Goal: Task Accomplishment & Management: Manage account settings

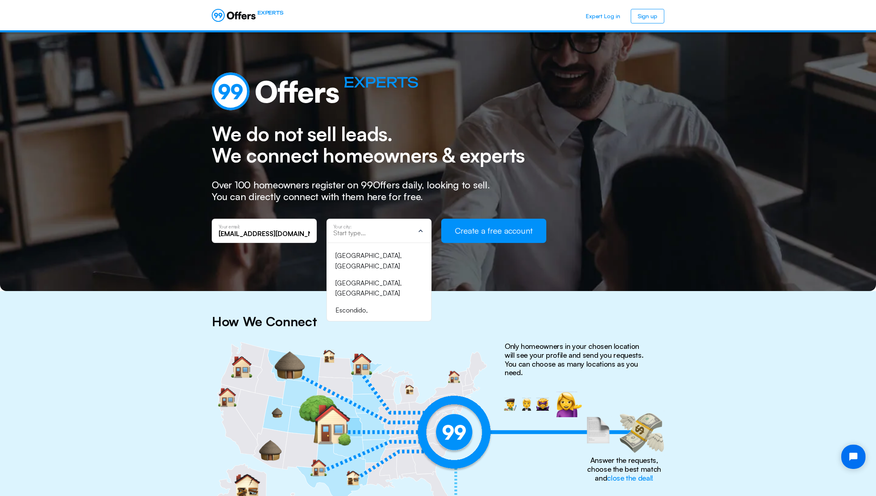
scroll to position [338, 0]
click at [357, 234] on input "text" at bounding box center [373, 232] width 81 height 7
type input "Houston"
click at [349, 259] on div "Houston, TX" at bounding box center [374, 263] width 78 height 21
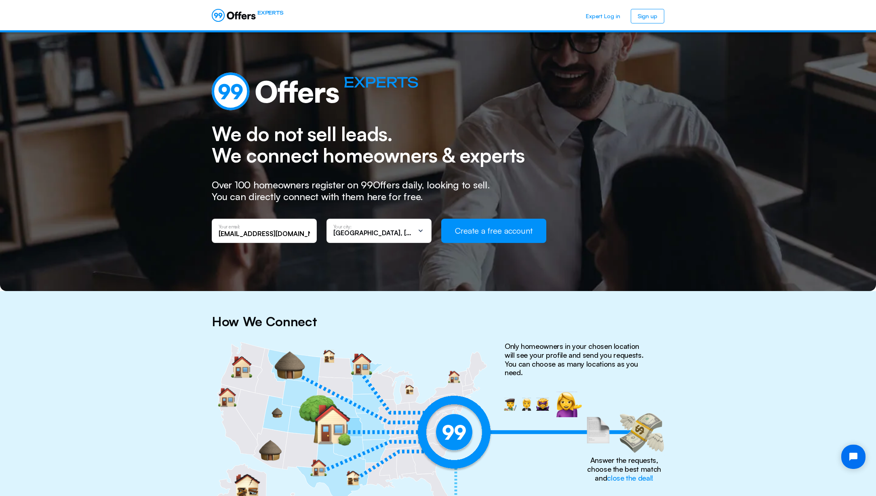
click at [506, 222] on button "Create a free account" at bounding box center [493, 231] width 105 height 24
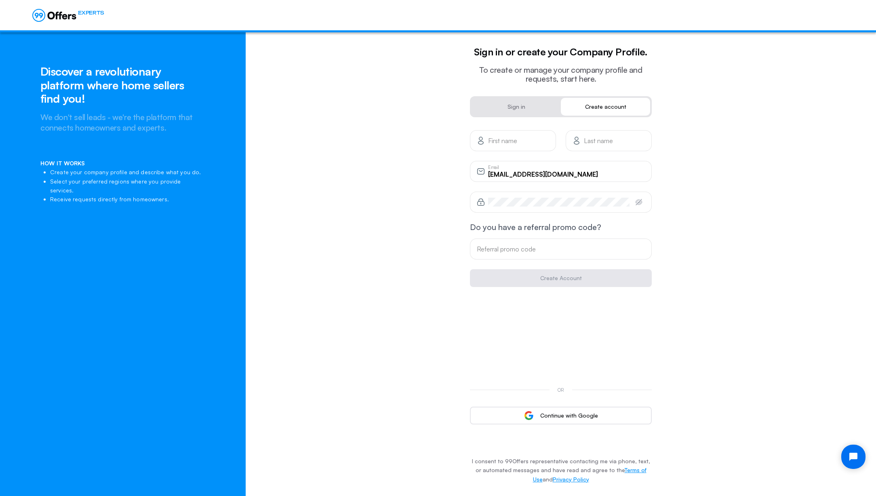
click at [512, 147] on div "First name" at bounding box center [513, 140] width 86 height 21
type input "Austin"
type input "Glass"
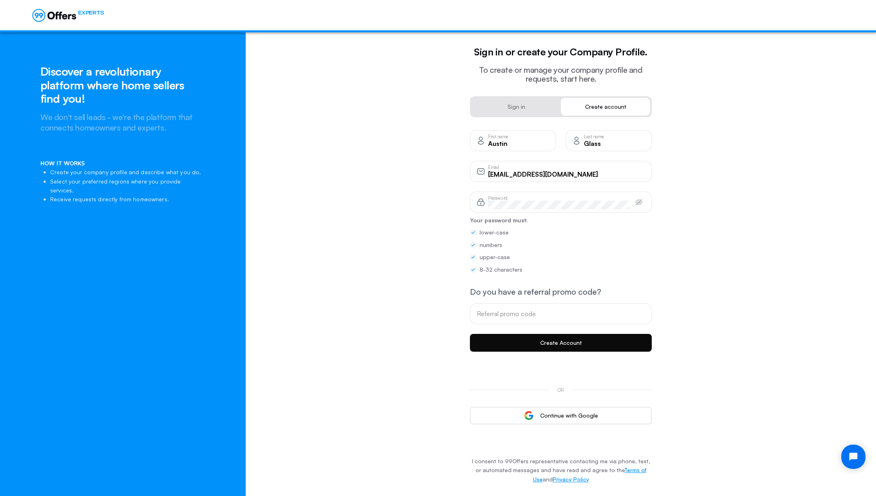
click at [564, 346] on button "Create Account" at bounding box center [561, 343] width 182 height 18
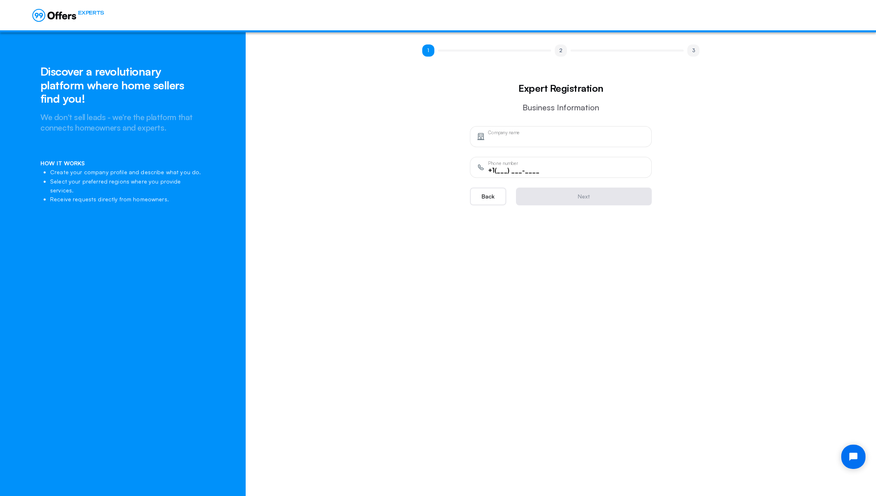
click at [525, 133] on div "Company name" at bounding box center [566, 136] width 157 height 9
type input "Jason Mitchell Group"
click at [506, 172] on input "+1(___) ___-____" at bounding box center [566, 170] width 157 height 9
type input "+1(832) 251-7771"
click at [575, 185] on form "Jason Mitchell Group Company name +1(832) 251-7771 Phone number Back Next" at bounding box center [561, 165] width 182 height 79
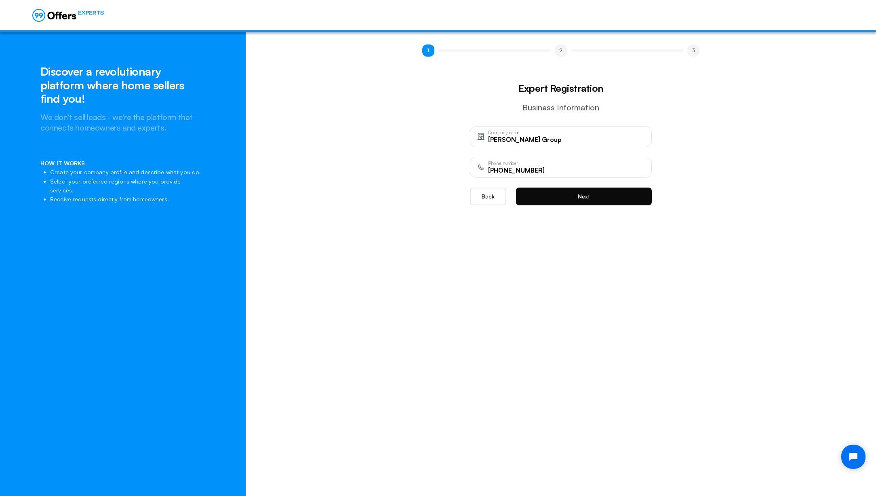
click at [576, 190] on button "Next" at bounding box center [584, 197] width 136 height 18
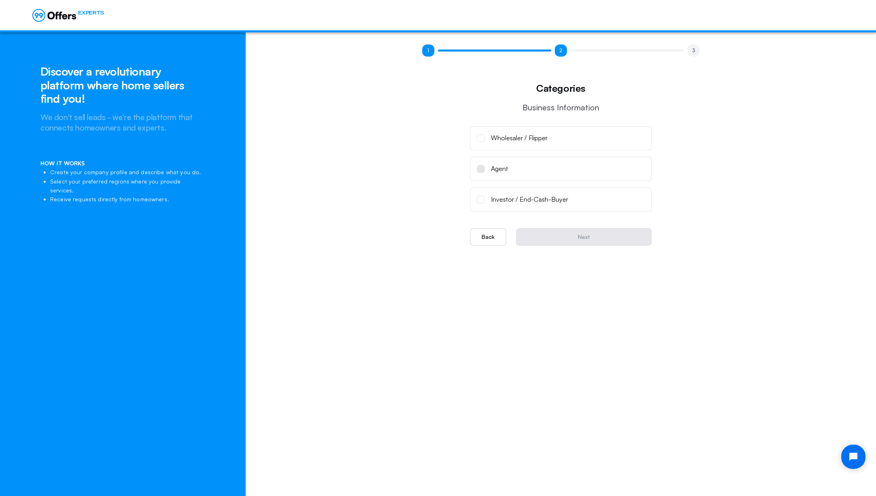
click at [542, 169] on label "Agent" at bounding box center [561, 169] width 182 height 24
click at [0, 0] on input "Agent" at bounding box center [0, 0] width 0 height 0
click at [513, 139] on div "Wholesaler / Flipper" at bounding box center [519, 138] width 57 height 11
click at [0, 0] on input "Wholesaler / Flipper" at bounding box center [0, 0] width 0 height 0
click at [503, 169] on div "Agent" at bounding box center [499, 169] width 17 height 11
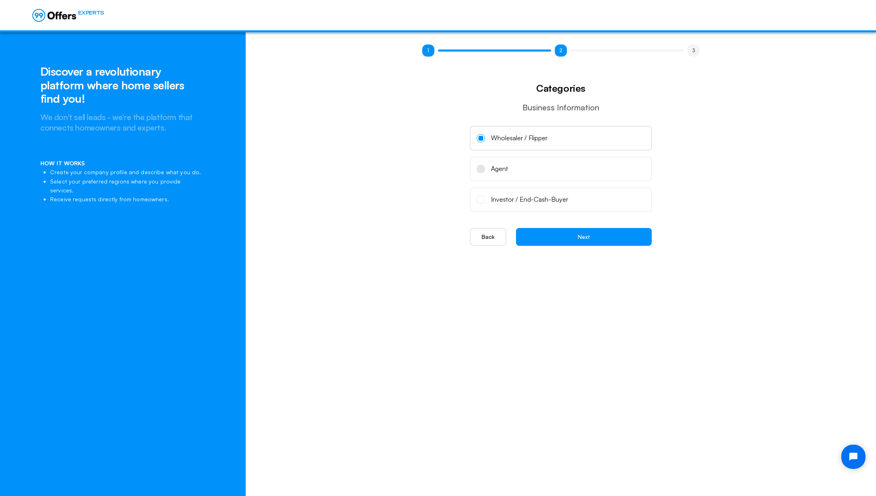
click at [0, 0] on input "Agent" at bounding box center [0, 0] width 0 height 0
click at [600, 236] on button "Next" at bounding box center [584, 237] width 136 height 18
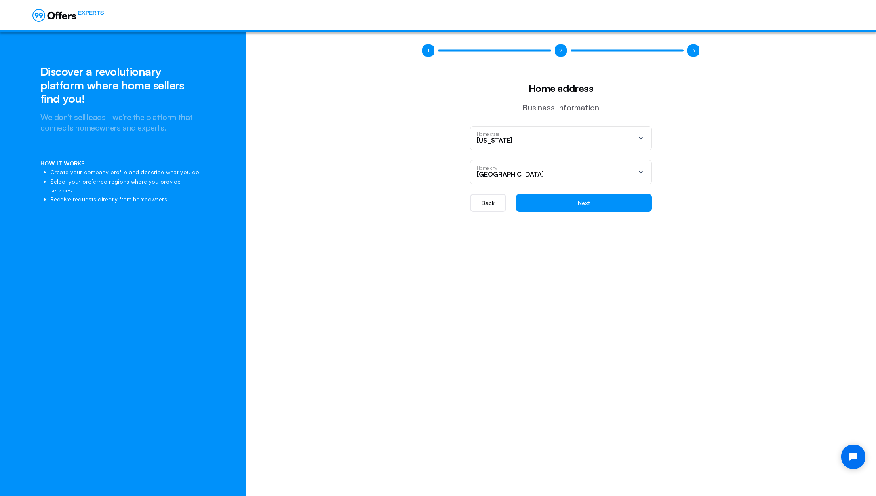
click at [644, 172] on icon at bounding box center [641, 172] width 8 height 8
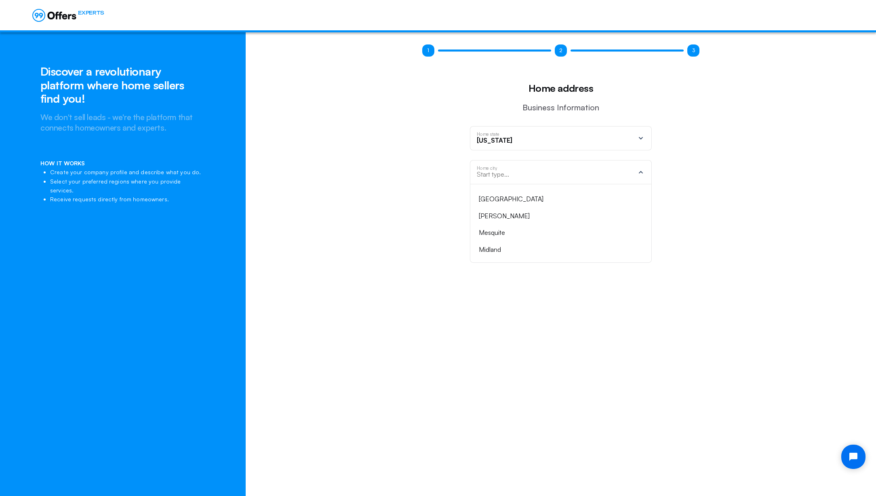
click at [644, 172] on icon at bounding box center [641, 172] width 8 height 8
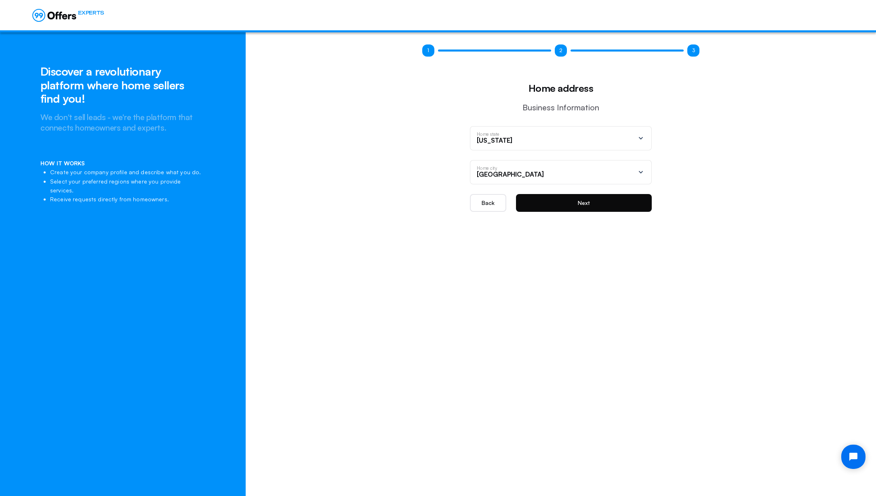
click at [607, 204] on button "Next" at bounding box center [584, 203] width 136 height 18
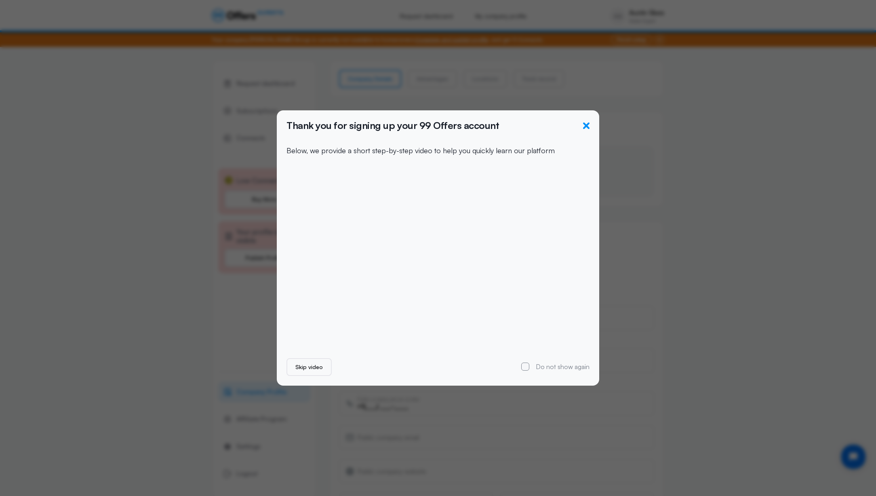
click at [586, 126] on icon "button" at bounding box center [586, 125] width 6 height 6
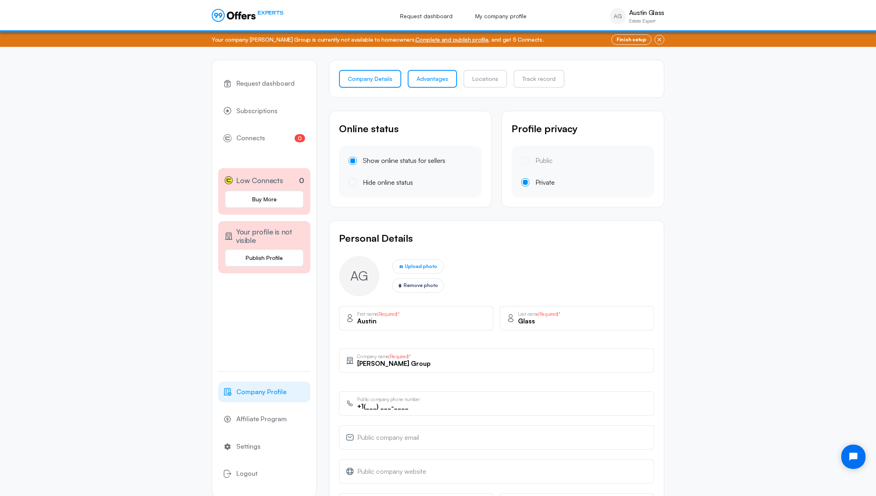
click at [427, 83] on link "Advantages" at bounding box center [432, 79] width 49 height 18
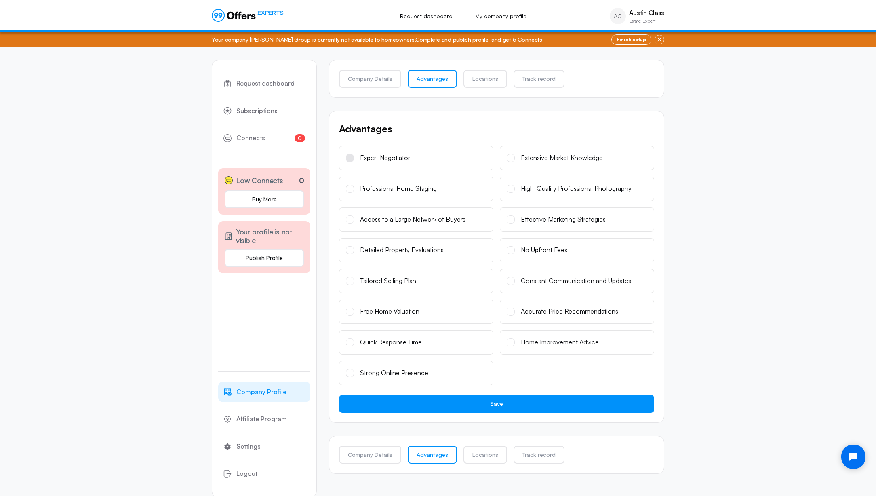
click at [394, 161] on div "Expert Negotiator" at bounding box center [385, 158] width 50 height 11
click at [0, 0] on input "Expert Negotiator" at bounding box center [0, 0] width 0 height 0
click at [386, 188] on div "Professional Home Staging" at bounding box center [398, 188] width 77 height 11
click at [0, 0] on input "Professional Home Staging" at bounding box center [0, 0] width 0 height 0
click at [387, 253] on div "Detailed Property Evaluations" at bounding box center [402, 250] width 84 height 11
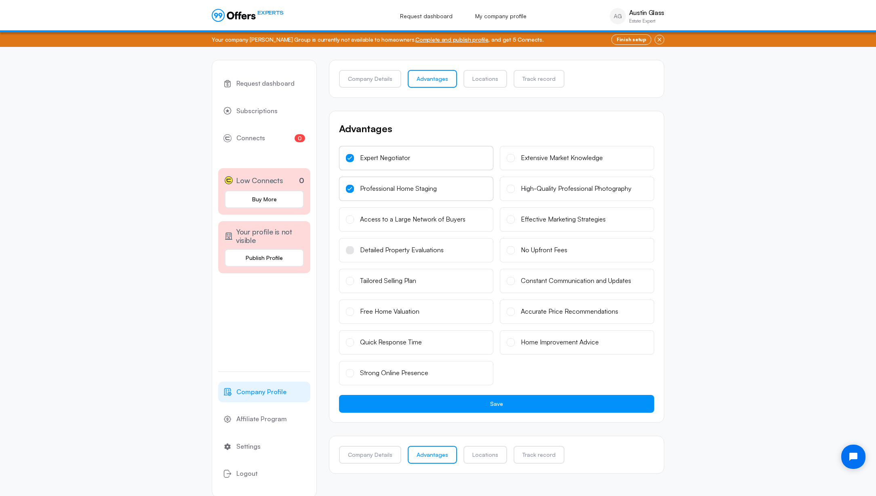
click at [0, 0] on input "Detailed Property Evaluations" at bounding box center [0, 0] width 0 height 0
click at [382, 278] on div "Tailored Selling Plan" at bounding box center [416, 281] width 154 height 24
click at [376, 250] on div "Detailed Property Evaluations" at bounding box center [402, 250] width 84 height 11
click at [0, 0] on input "Detailed Property Evaluations" at bounding box center [0, 0] width 0 height 0
click at [371, 158] on div "Expert Negotiator" at bounding box center [385, 158] width 50 height 11
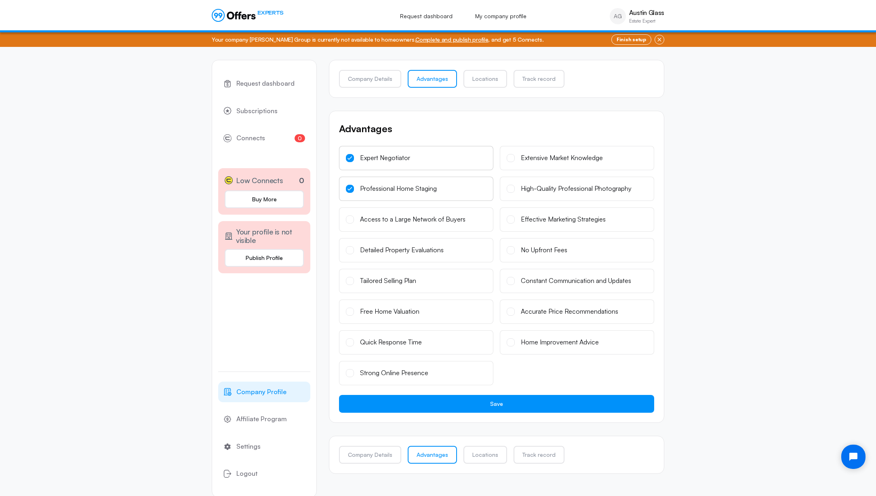
click at [0, 0] on input "Expert Negotiator" at bounding box center [0, 0] width 0 height 0
click at [379, 184] on div "Professional Home Staging" at bounding box center [398, 188] width 77 height 11
click at [0, 0] on input "Professional Home Staging" at bounding box center [0, 0] width 0 height 0
click at [557, 220] on div "Effective Marketing Strategies" at bounding box center [563, 219] width 85 height 11
click at [0, 0] on input "Effective Marketing Strategies" at bounding box center [0, 0] width 0 height 0
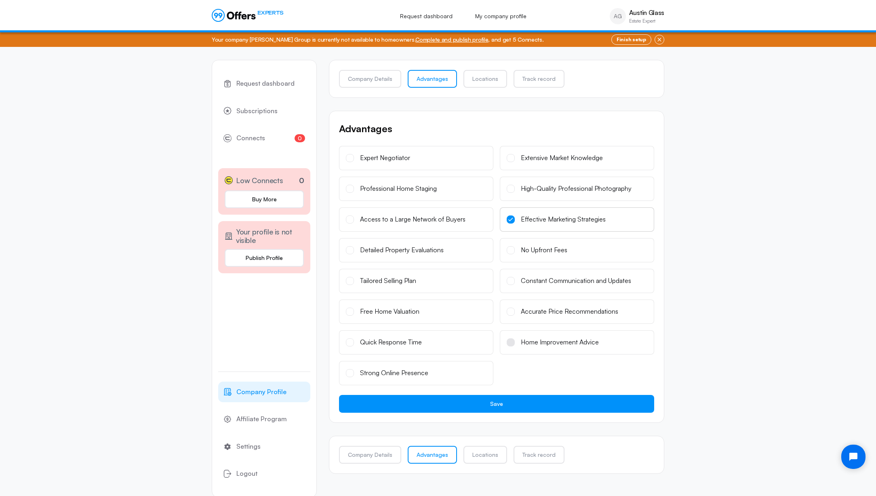
click at [556, 339] on div "Home Improvement Advice" at bounding box center [560, 342] width 78 height 11
click at [0, 0] on input "Home Improvement Advice" at bounding box center [0, 0] width 0 height 0
click at [435, 148] on label "Expert Negotiator" at bounding box center [416, 158] width 154 height 24
click at [0, 0] on input "Expert Negotiator" at bounding box center [0, 0] width 0 height 0
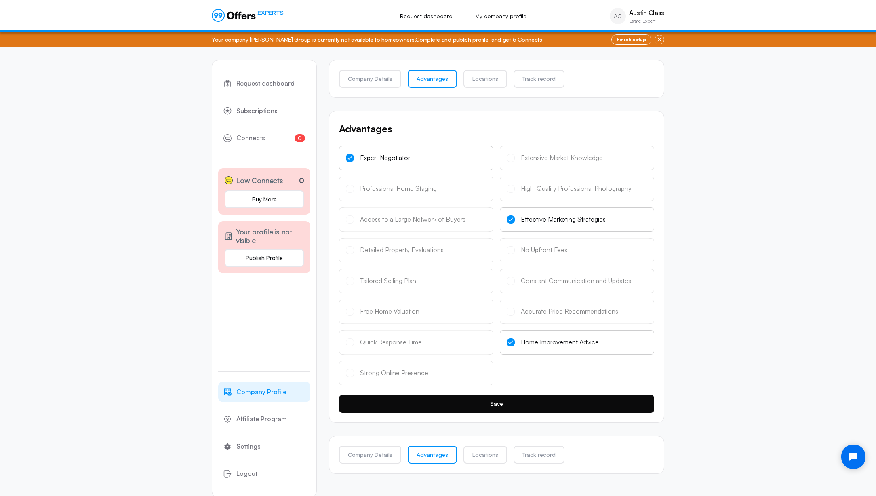
click at [519, 401] on button "Save" at bounding box center [496, 404] width 315 height 18
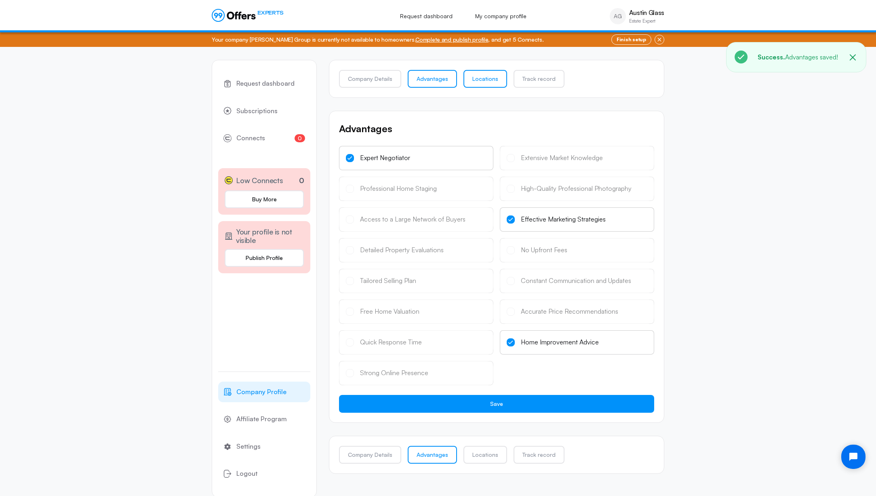
click at [479, 79] on link "Locations" at bounding box center [486, 79] width 44 height 18
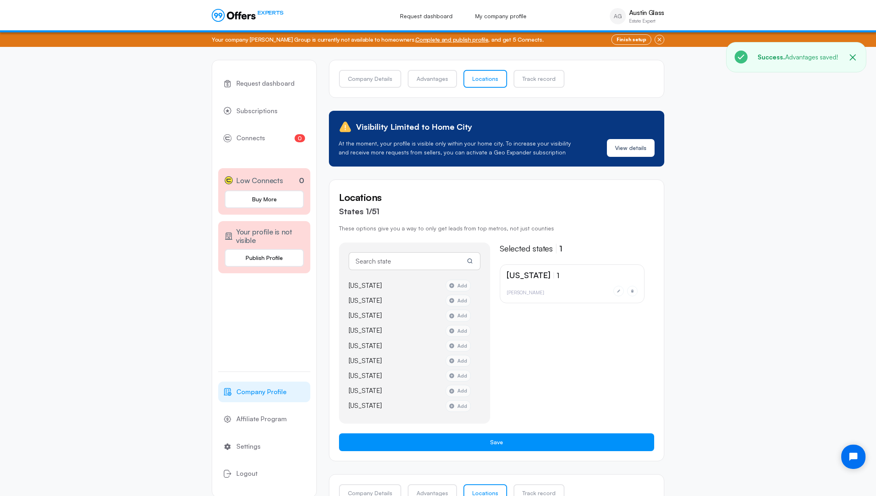
click at [390, 261] on input "text" at bounding box center [415, 261] width 132 height 18
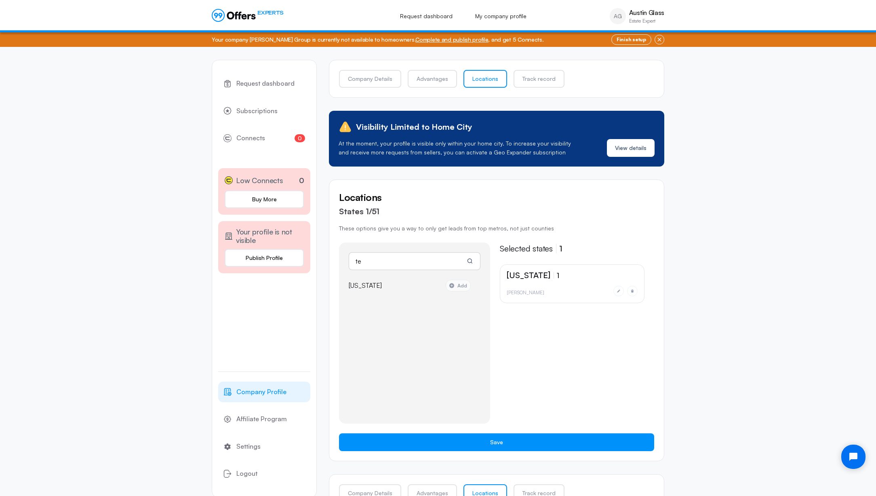
type input "t"
click at [482, 76] on link "Locations" at bounding box center [486, 79] width 44 height 18
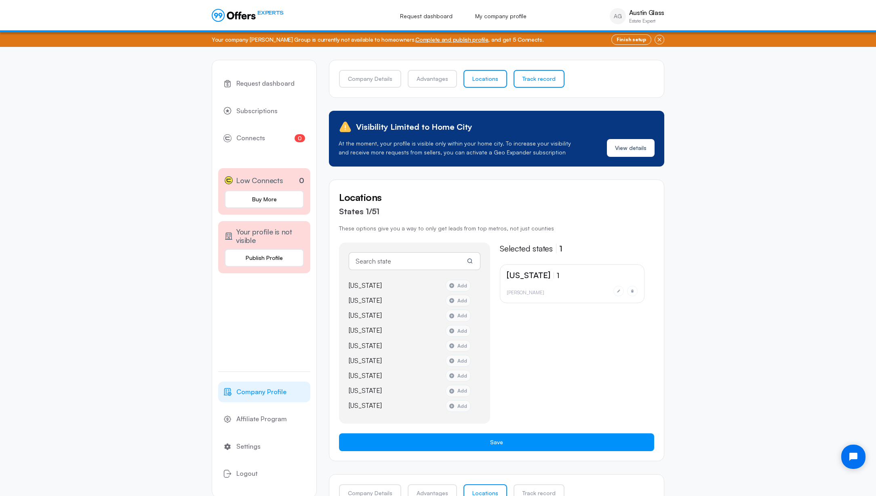
click at [525, 76] on link "Track record" at bounding box center [539, 79] width 51 height 18
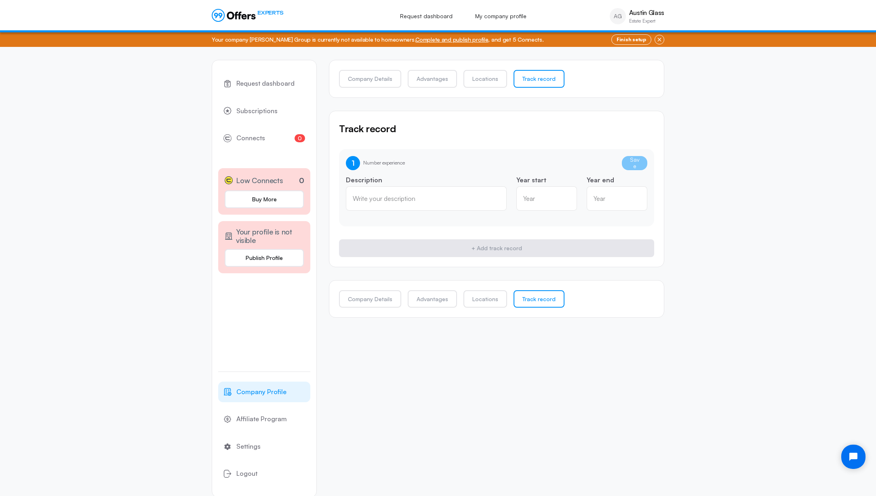
click at [450, 196] on input "text" at bounding box center [426, 198] width 147 height 9
click at [548, 203] on div "Year" at bounding box center [546, 198] width 61 height 24
type input "2014"
type input "2025"
click at [547, 200] on input "2014" at bounding box center [546, 201] width 47 height 9
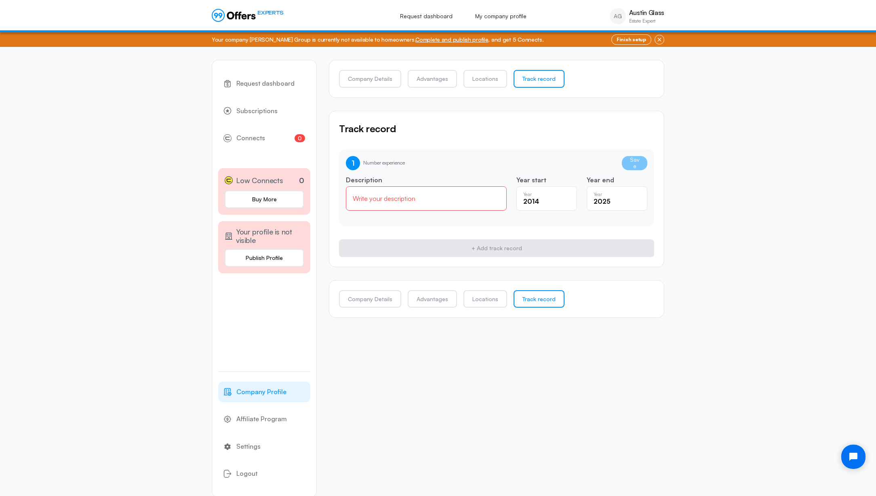
click at [547, 200] on input "2014" at bounding box center [546, 201] width 47 height 9
click at [547, 201] on input "2014" at bounding box center [546, 201] width 47 height 9
type input "2"
type input "2014"
click at [396, 203] on div "Write your description" at bounding box center [426, 198] width 161 height 24
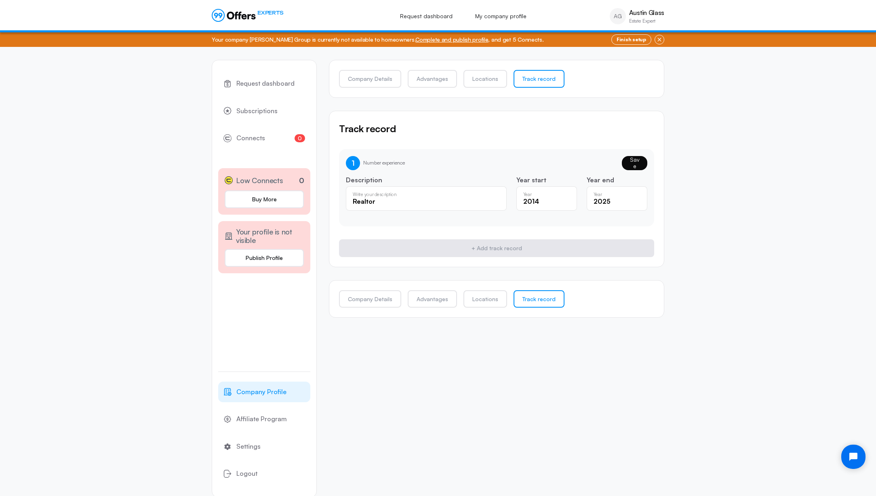
type input "Realtor"
click at [632, 167] on button "Save" at bounding box center [634, 163] width 25 height 14
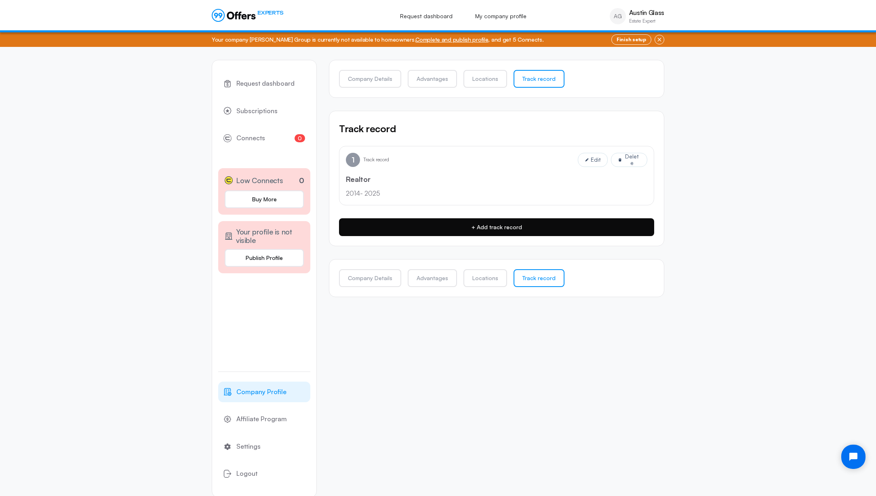
click at [508, 226] on button "+ Add track record" at bounding box center [496, 227] width 315 height 18
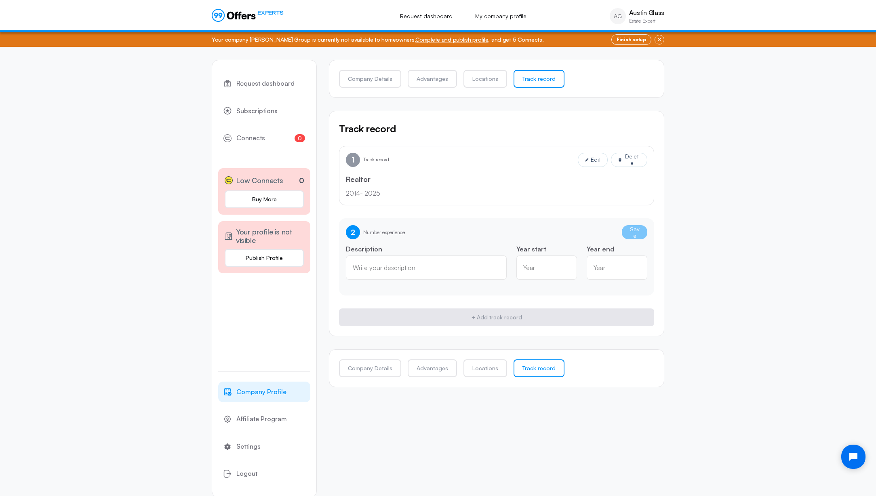
click at [450, 274] on div "Write your description" at bounding box center [426, 267] width 161 height 24
type input "Vice President of a Private Equity Group"
type input "2018"
type input "2020"
click at [634, 233] on button "Save" at bounding box center [634, 232] width 25 height 14
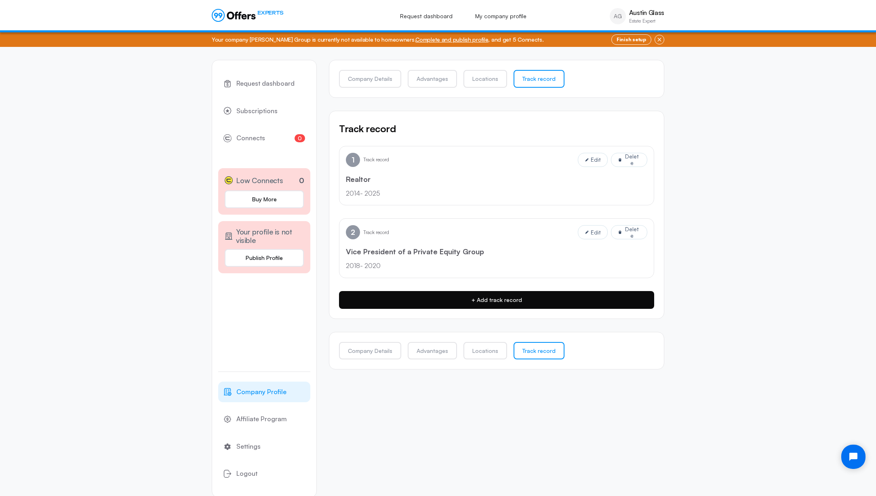
click at [515, 299] on button "+ Add track record" at bounding box center [496, 300] width 315 height 18
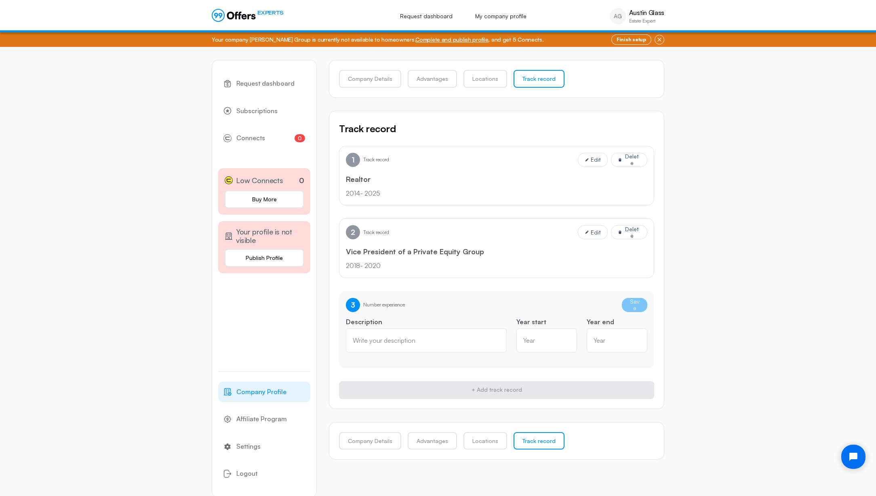
click at [430, 338] on input "text" at bounding box center [426, 340] width 147 height 9
type input "Owned and Sold A Brokerage"
type input "2020"
type input "2023"
click at [631, 302] on button "Save" at bounding box center [634, 305] width 25 height 14
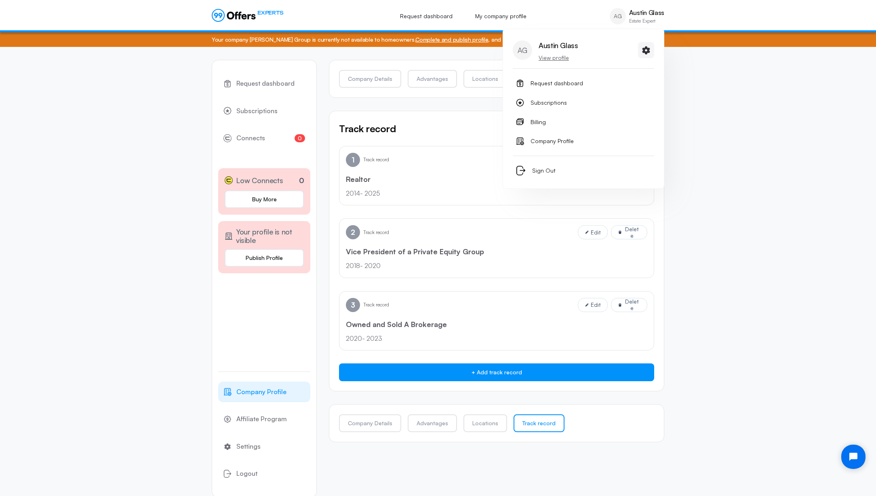
click at [553, 58] on p "View profile" at bounding box center [559, 58] width 40 height 8
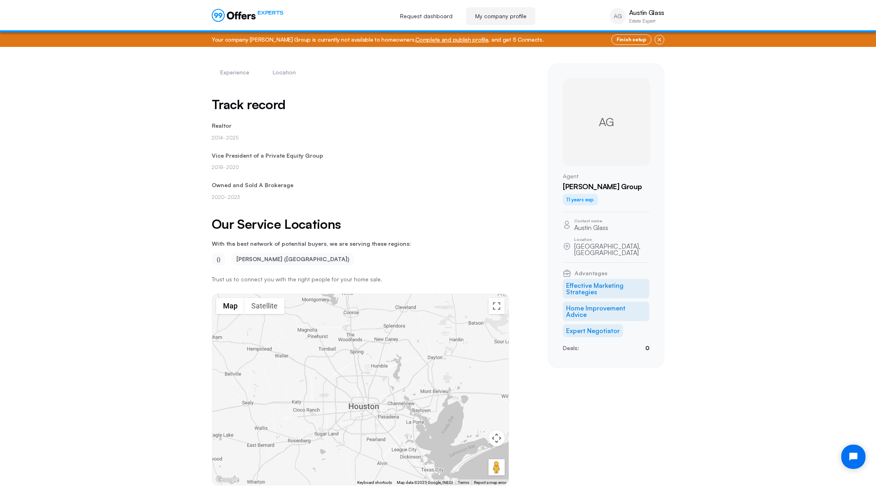
click at [117, 182] on div "Experience Location AG Jason Mitchell Group Track record Realtor 2014 - 2025 Vi…" at bounding box center [438, 370] width 876 height 647
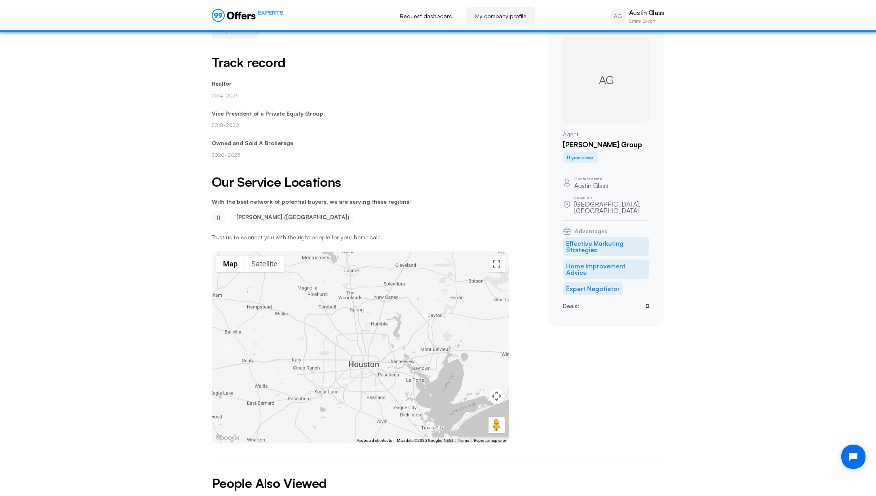
scroll to position [42, 0]
click at [603, 74] on span "AG" at bounding box center [606, 80] width 15 height 16
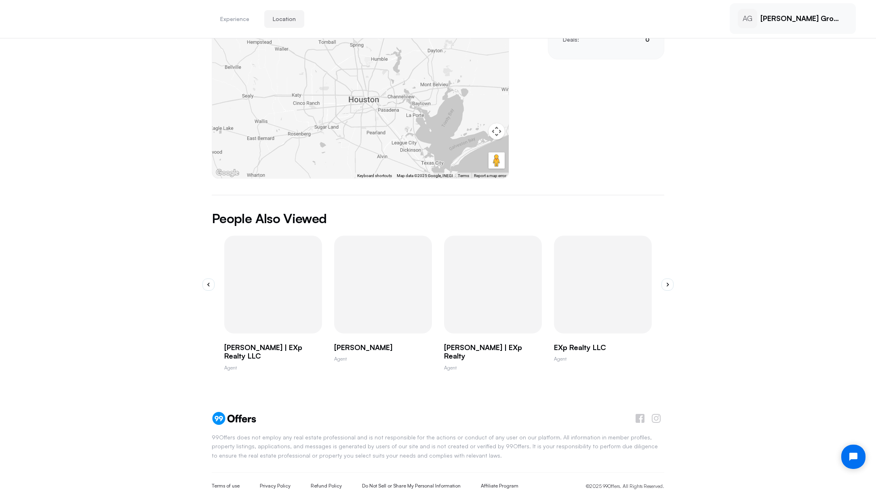
scroll to position [310, 0]
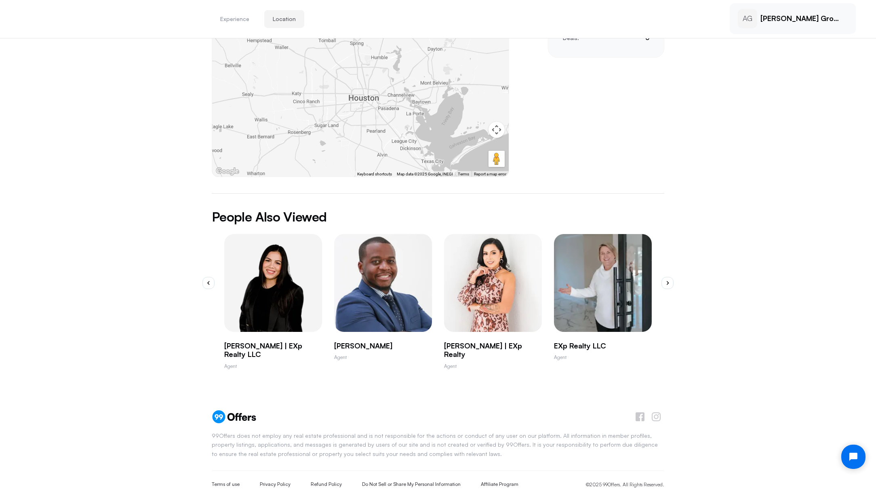
click at [274, 313] on img "1 / 10" at bounding box center [273, 283] width 108 height 108
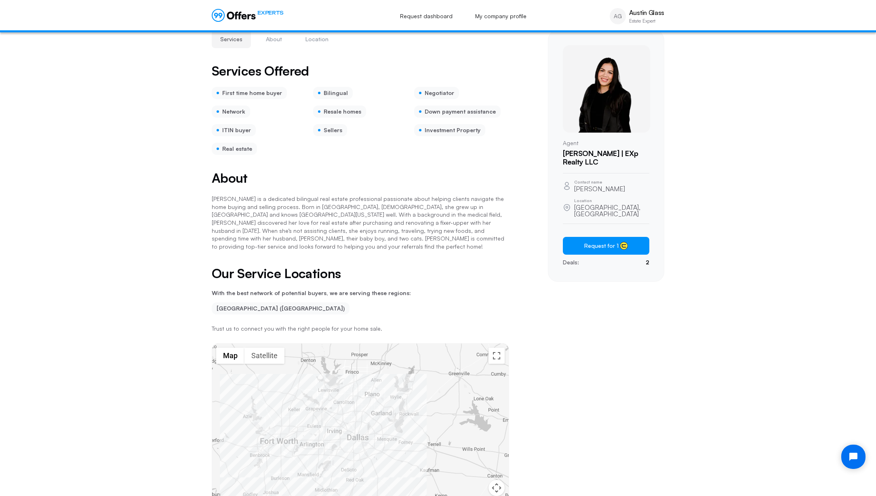
scroll to position [32, 0]
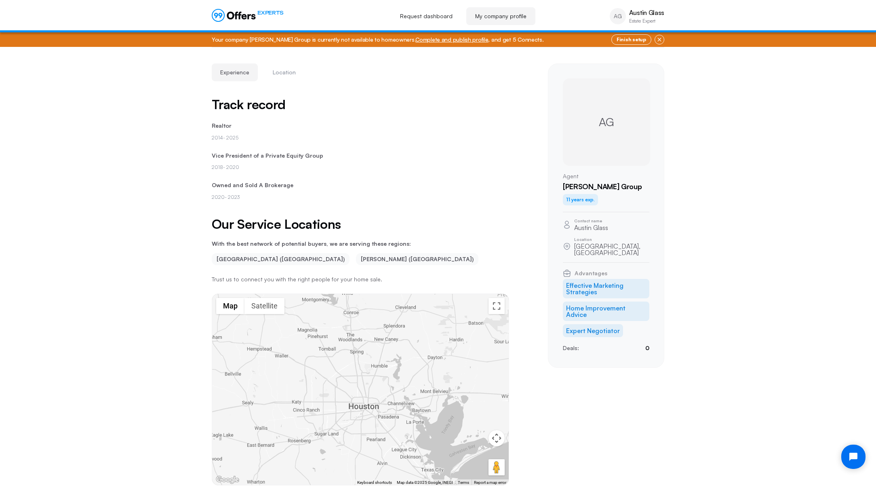
click at [618, 128] on div "AG" at bounding box center [606, 121] width 87 height 87
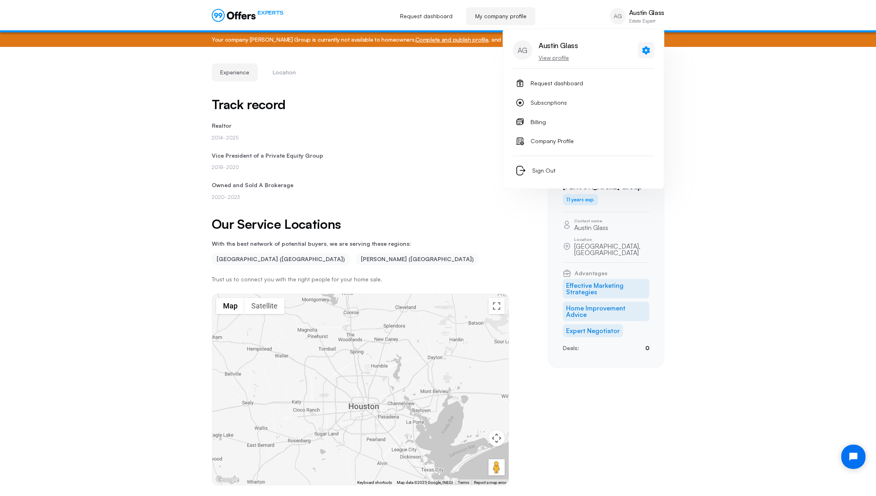
click at [641, 51] on icon at bounding box center [646, 50] width 10 height 10
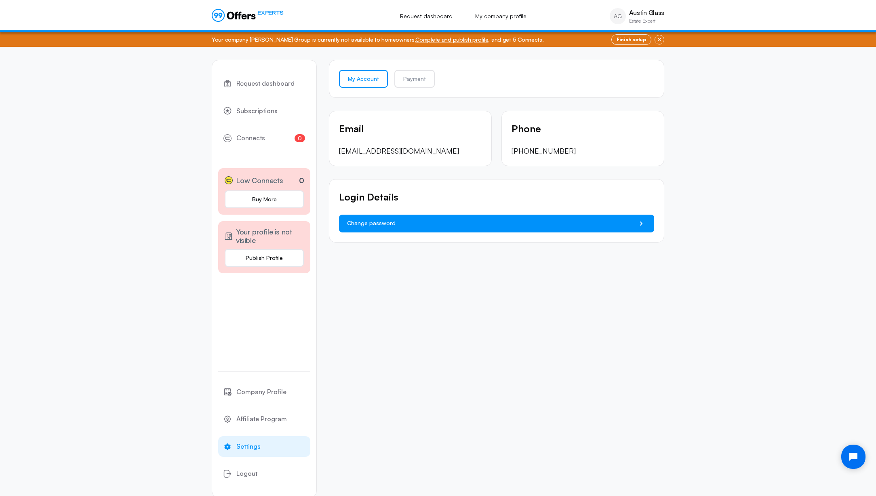
scroll to position [23, 0]
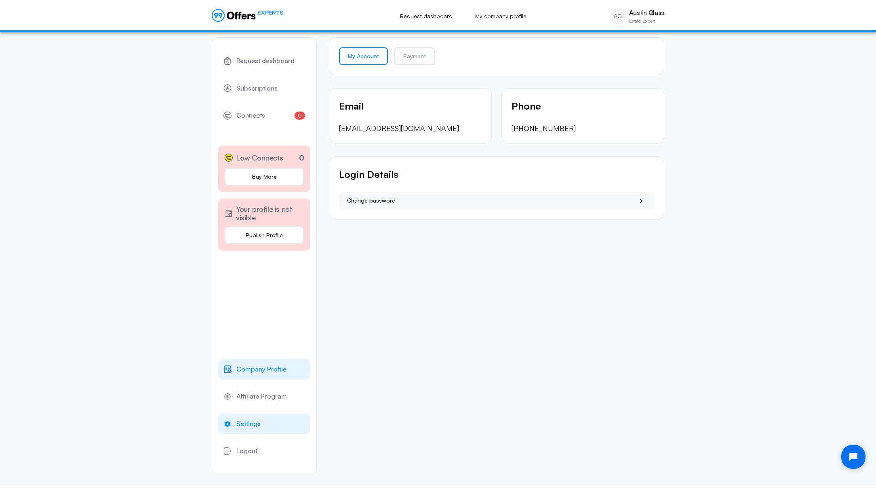
click at [253, 371] on span "Company Profile" at bounding box center [261, 369] width 50 height 11
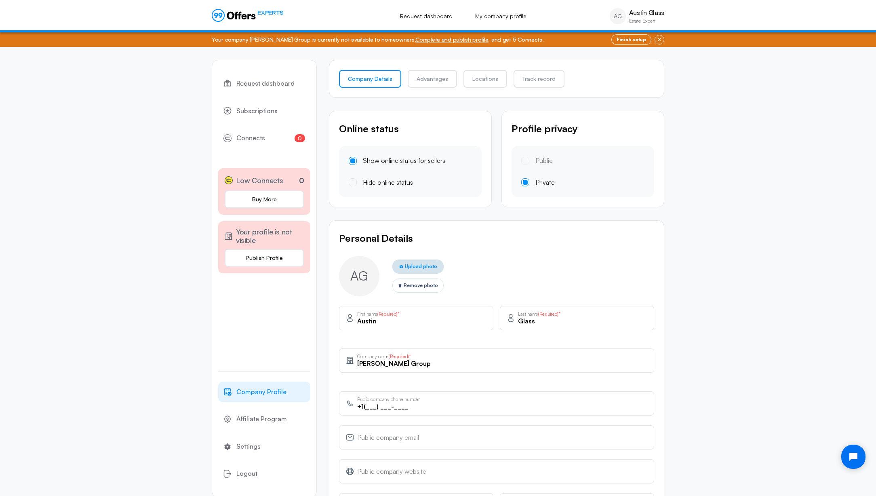
click at [422, 263] on span "Upload photo" at bounding box center [421, 266] width 32 height 8
click at [0, 0] on input "Upload photo" at bounding box center [0, 0] width 0 height 0
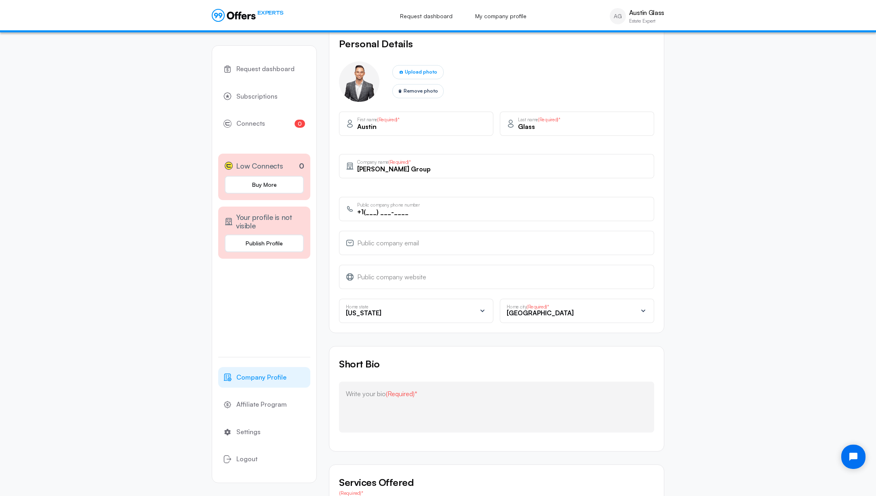
scroll to position [195, 0]
click at [379, 211] on input "+1(___) ___-____" at bounding box center [502, 211] width 290 height 9
type input "+1(832) 251-7771"
click at [405, 250] on div "Public company email" at bounding box center [496, 242] width 315 height 24
type input "austinglass@jasonmitchellgroup.com"
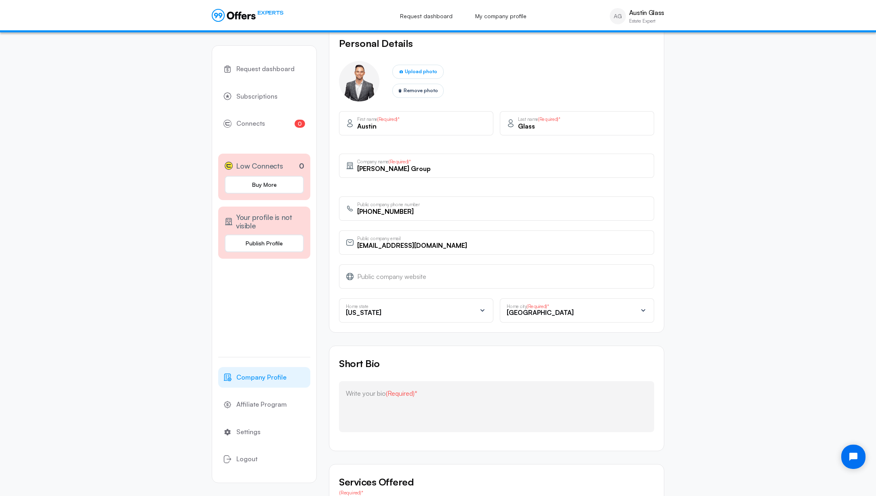
click at [432, 279] on input "text" at bounding box center [502, 276] width 290 height 9
click at [710, 307] on div "Request dashboard Subscriptions 0 Connects 0 Low Connects 0 Buy More Your profi…" at bounding box center [438, 275] width 876 height 847
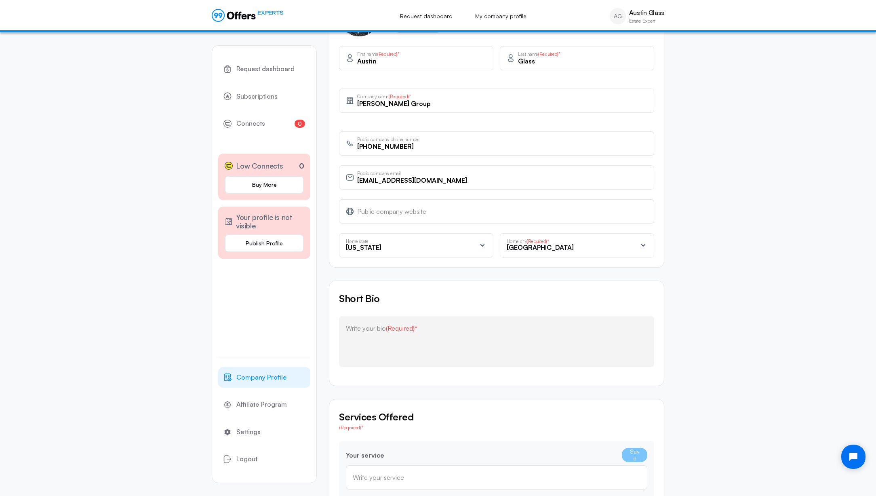
scroll to position [264, 0]
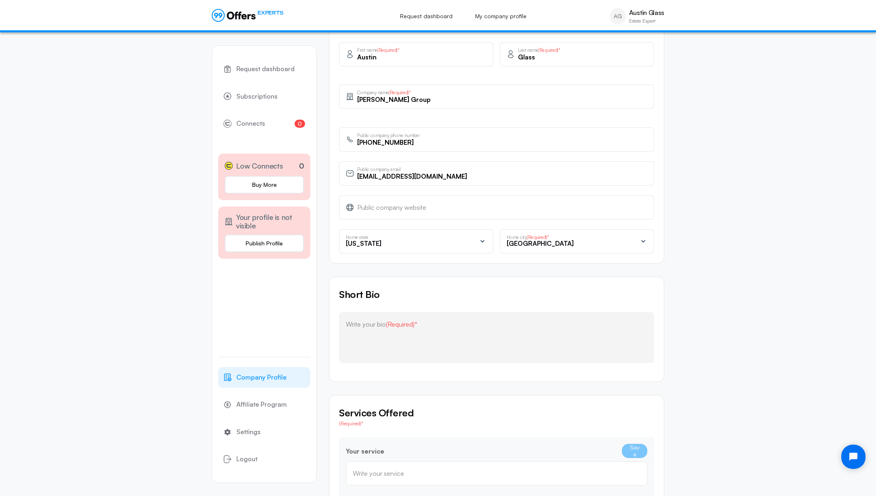
click at [637, 241] on div "Home city (Required)* Houston" at bounding box center [577, 241] width 141 height 8
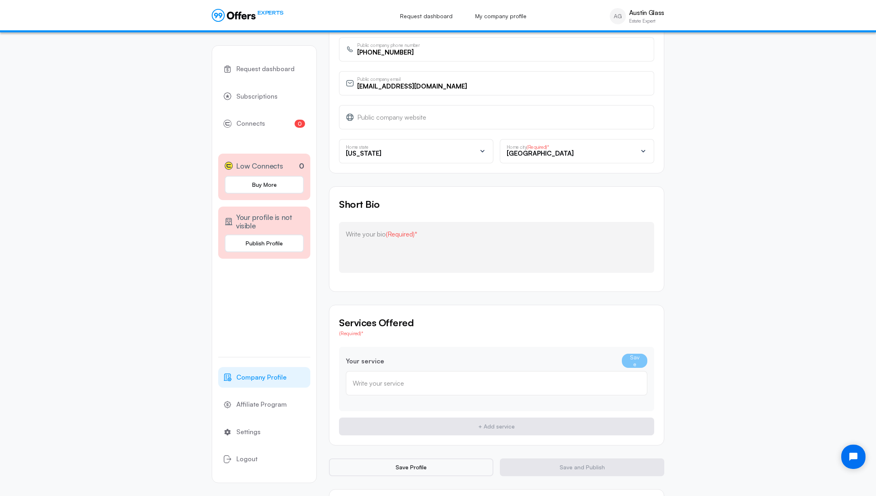
scroll to position [355, 0]
click at [451, 238] on textarea at bounding box center [496, 246] width 301 height 32
paste textarea "Austin Glass is a seasoned real estate professional with a reputation for provi…"
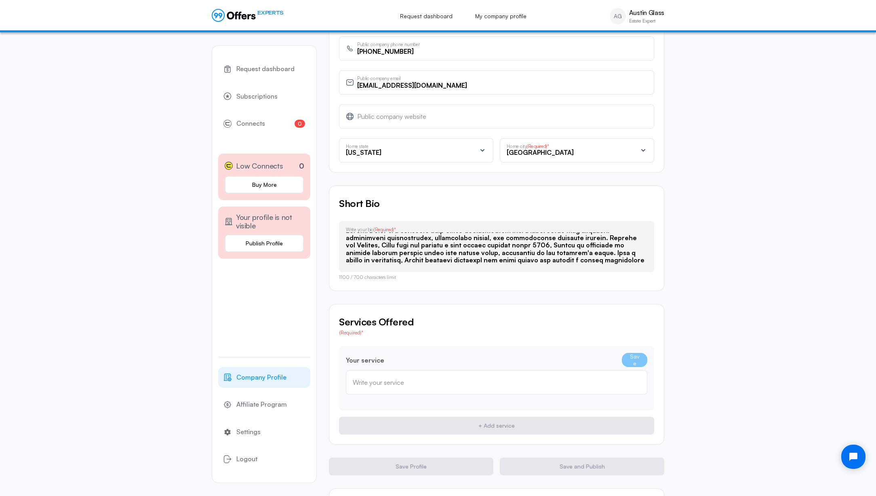
scroll to position [0, 0]
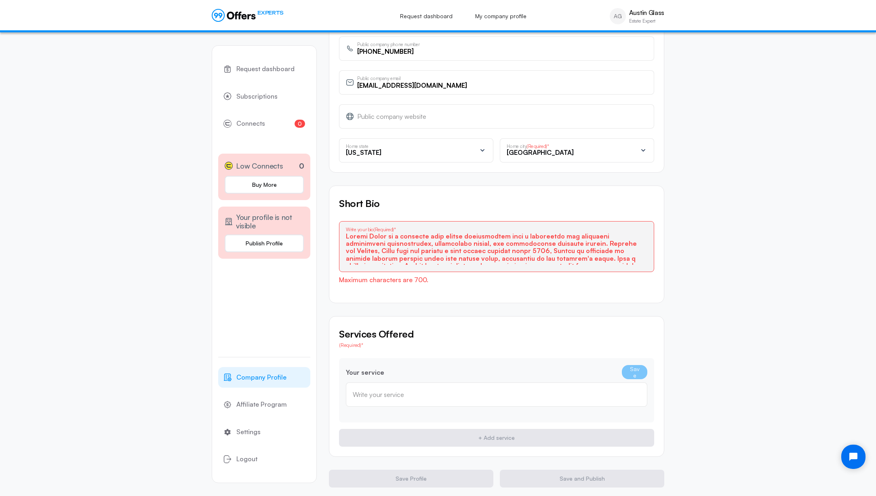
click at [746, 190] on div "Request dashboard Subscriptions 0 Connects 0 Low Connects 0 Buy More Your profi…" at bounding box center [438, 121] width 876 height 859
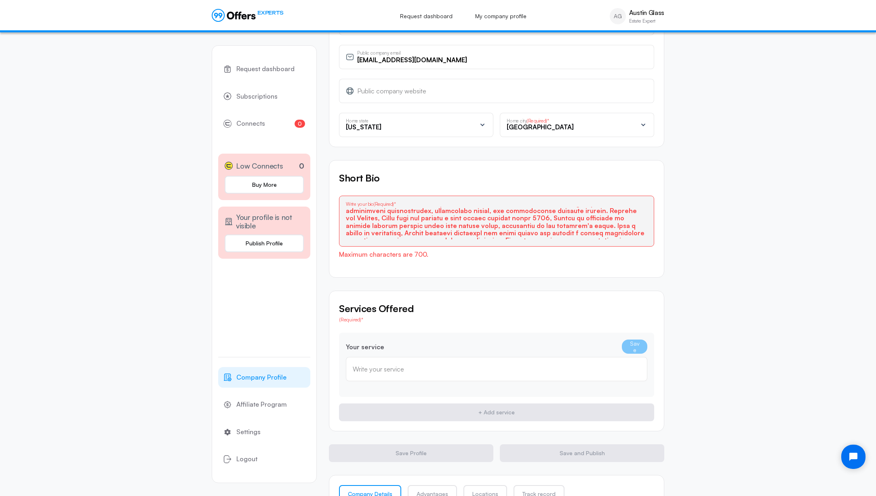
scroll to position [8, 0]
click at [493, 215] on textarea at bounding box center [496, 223] width 301 height 32
click at [572, 217] on textarea at bounding box center [496, 223] width 301 height 32
paste textarea "Realtor who does things differently. With over 14 years of experience, Austin h…"
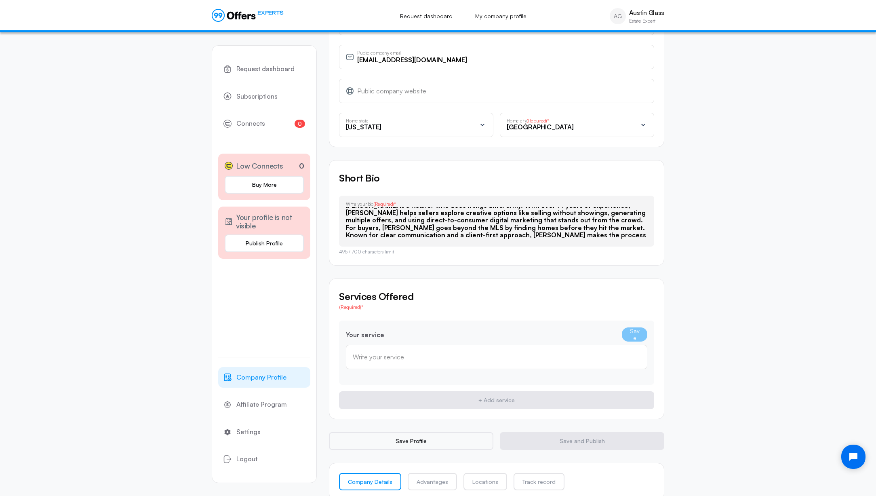
scroll to position [406, 0]
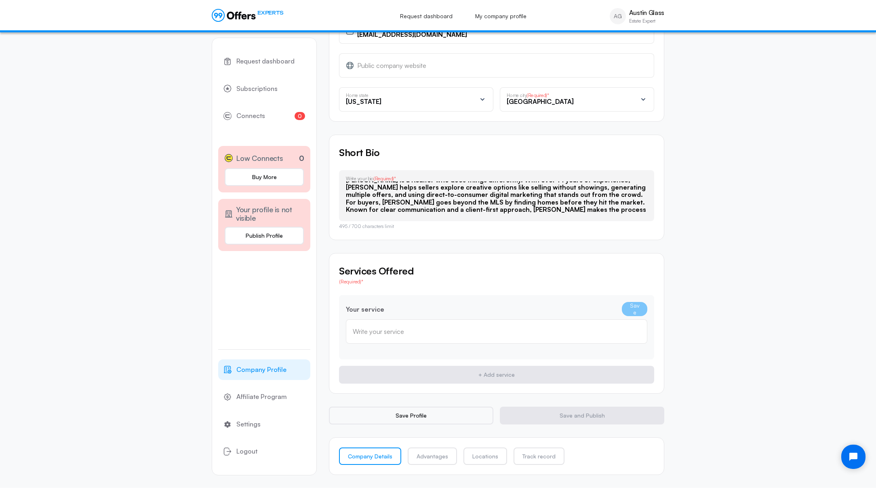
type textarea "Austin Glass is a Realtor who does things differently. With over 14 years of ex…"
click at [564, 333] on input "text" at bounding box center [497, 334] width 288 height 9
type input "Cash offers before listing your home"
click at [634, 297] on div "Your service Save Cash offers before listing your home Write your service 36 / …" at bounding box center [496, 327] width 315 height 64
click at [627, 311] on button "Save" at bounding box center [634, 309] width 25 height 14
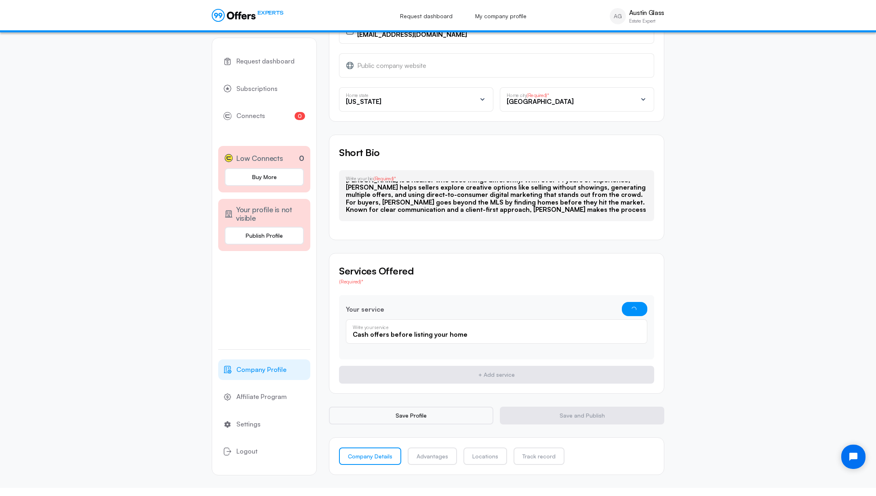
scroll to position [369, 0]
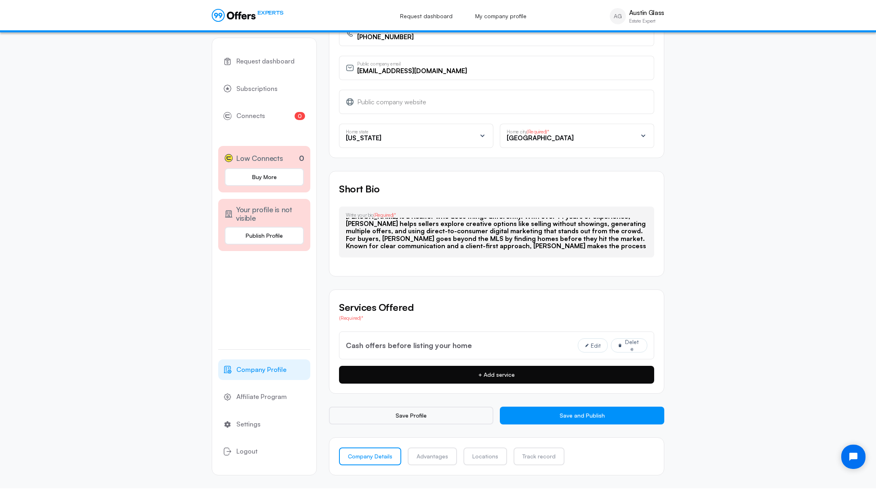
click at [527, 377] on button "+ Add service" at bounding box center [496, 375] width 315 height 18
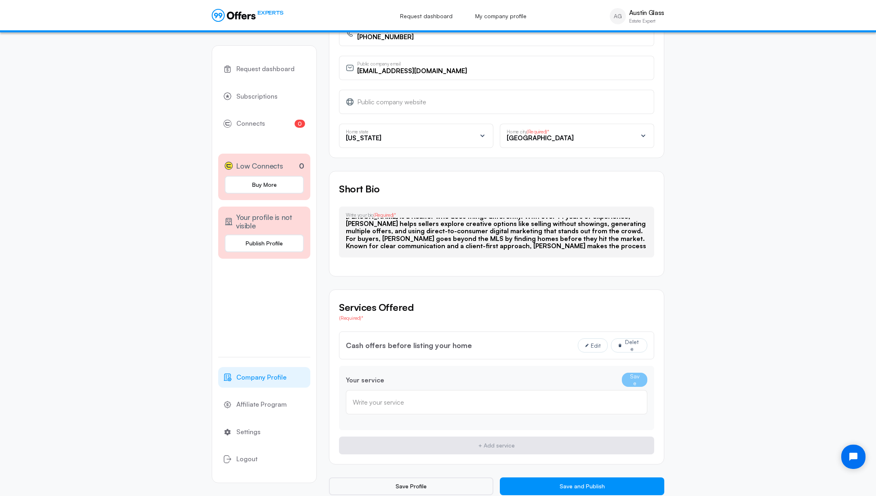
click at [491, 406] on input "text" at bounding box center [497, 402] width 288 height 9
type input "C"
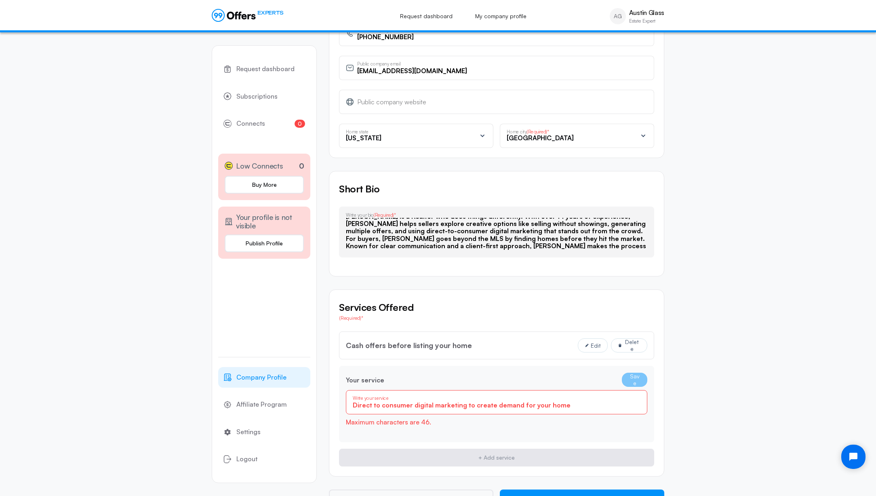
click at [606, 408] on input "Direct to consumer digital marketing to create demand for your home" at bounding box center [497, 405] width 288 height 9
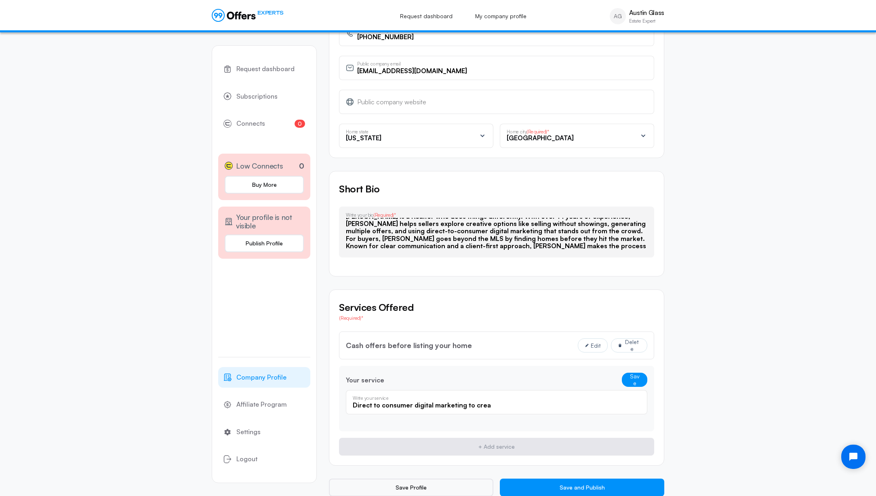
type input "Direct to consumer digital marketing to cre"
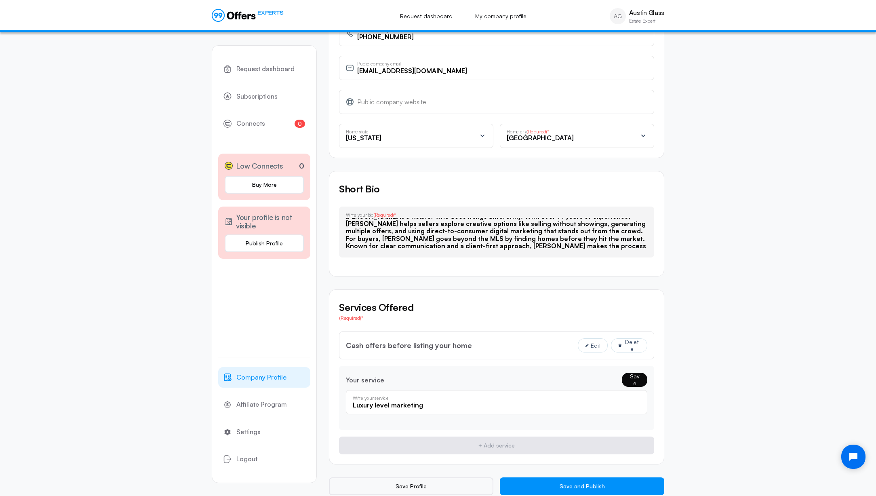
type input "Luxury level marketing"
click at [637, 379] on button "Save" at bounding box center [634, 380] width 25 height 14
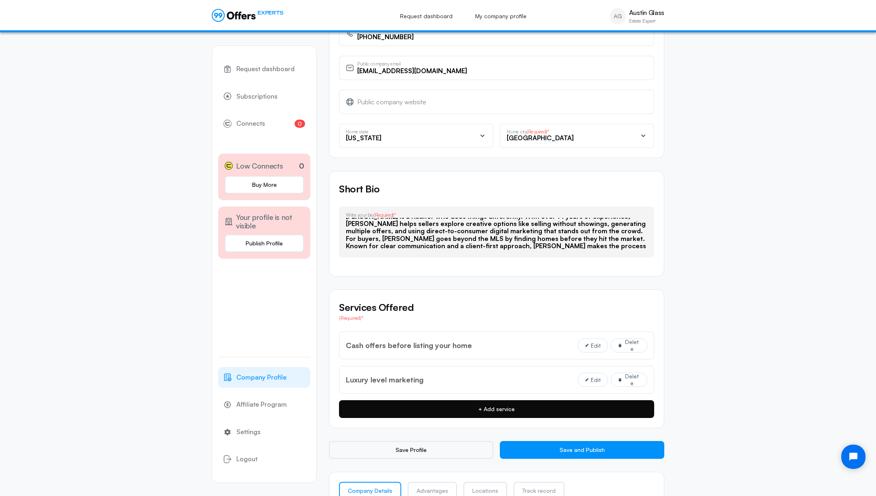
click at [497, 405] on button "+ Add service" at bounding box center [496, 409] width 315 height 18
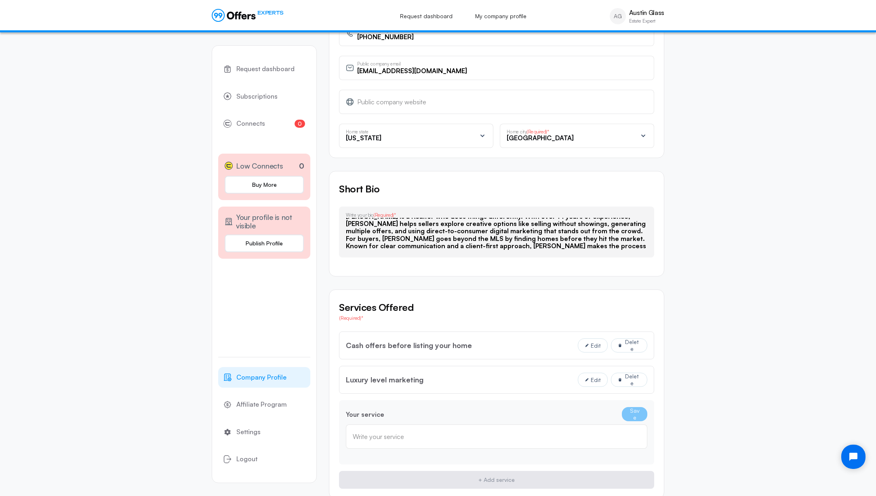
click at [474, 436] on input "text" at bounding box center [497, 436] width 288 height 9
type input "Traditional listing services"
click at [637, 413] on button "Save" at bounding box center [634, 414] width 25 height 14
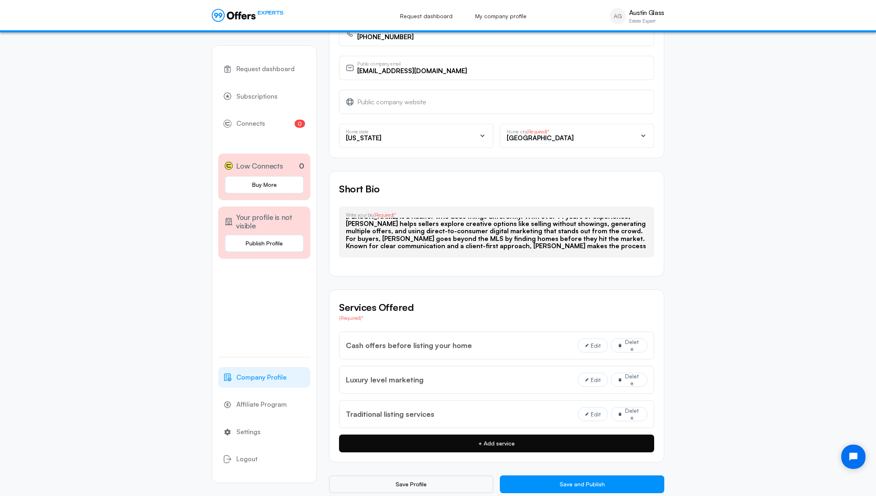
click at [494, 442] on button "+ Add service" at bounding box center [496, 443] width 315 height 18
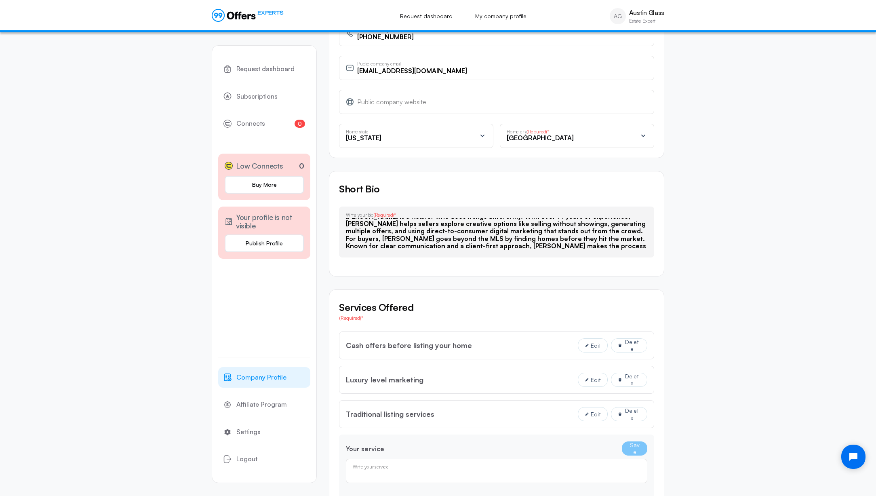
click at [471, 469] on input "text" at bounding box center [497, 473] width 288 height 9
type input "T"
type input "Residential buyer representation"
click at [625, 451] on button "Save" at bounding box center [634, 448] width 25 height 14
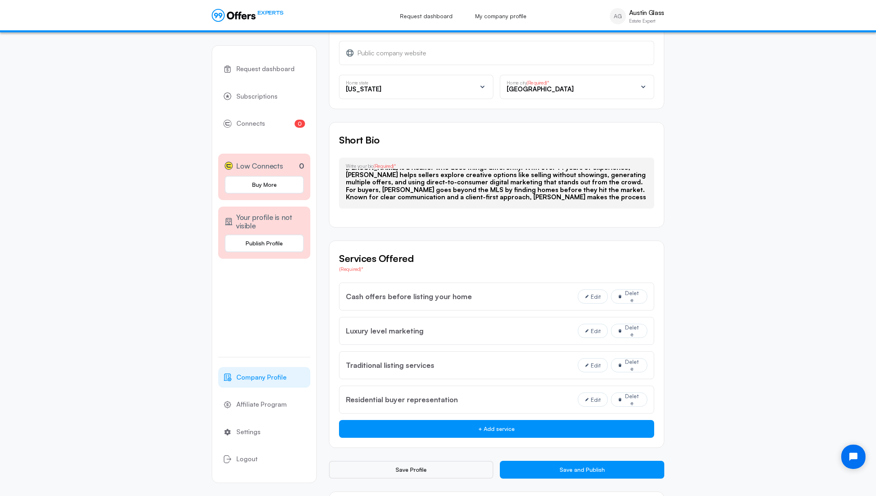
scroll to position [434, 0]
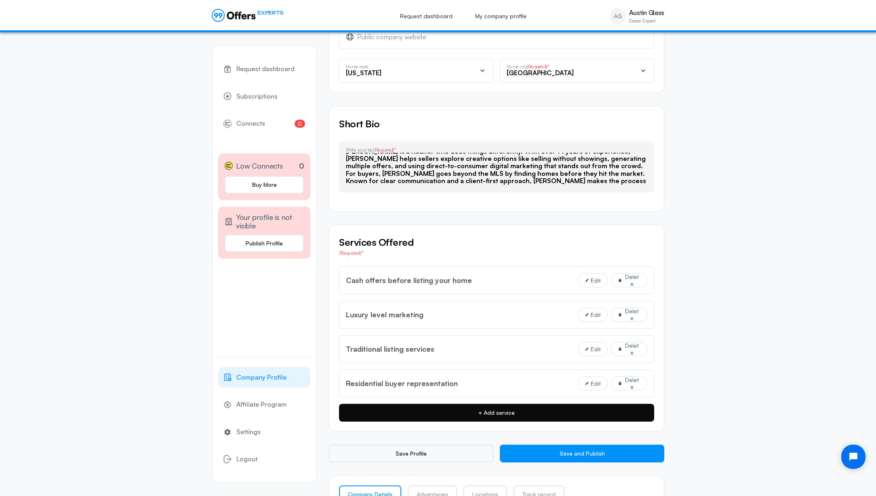
click at [520, 409] on button "+ Add service" at bounding box center [496, 413] width 315 height 18
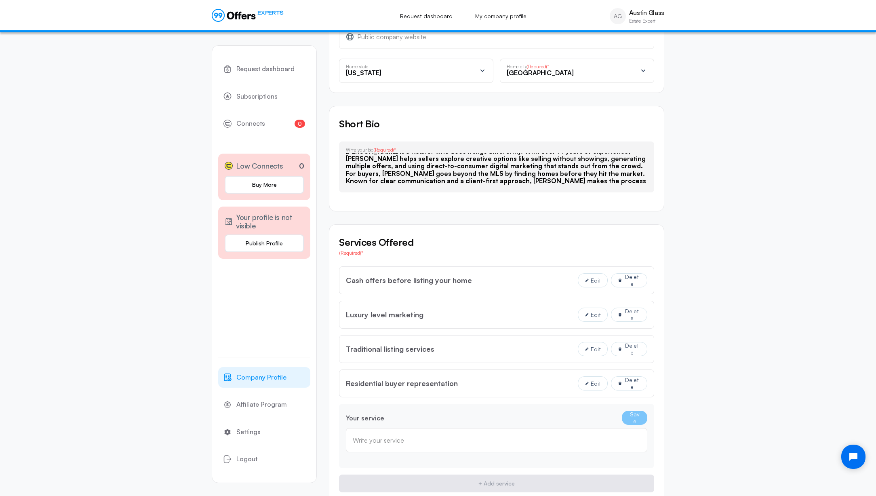
click at [499, 445] on div "Write your service" at bounding box center [496, 440] width 301 height 24
type input "Find home before they are listed"
click at [636, 417] on button "Save" at bounding box center [634, 418] width 25 height 14
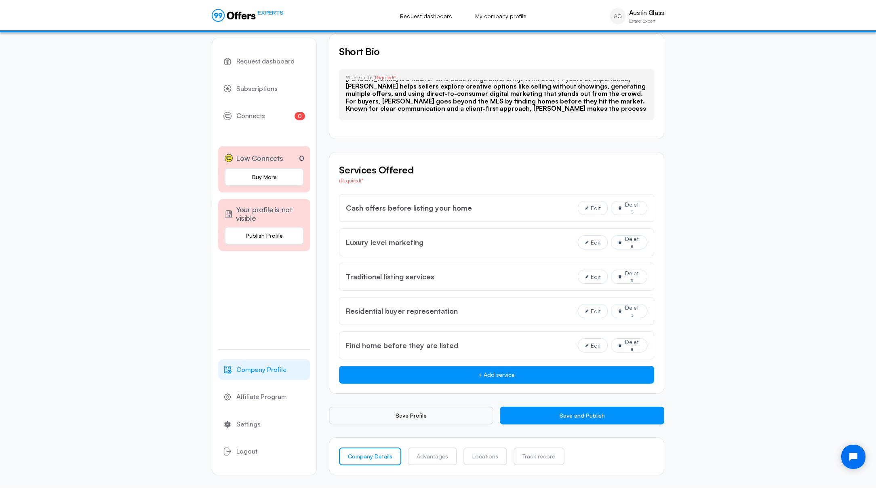
scroll to position [506, 0]
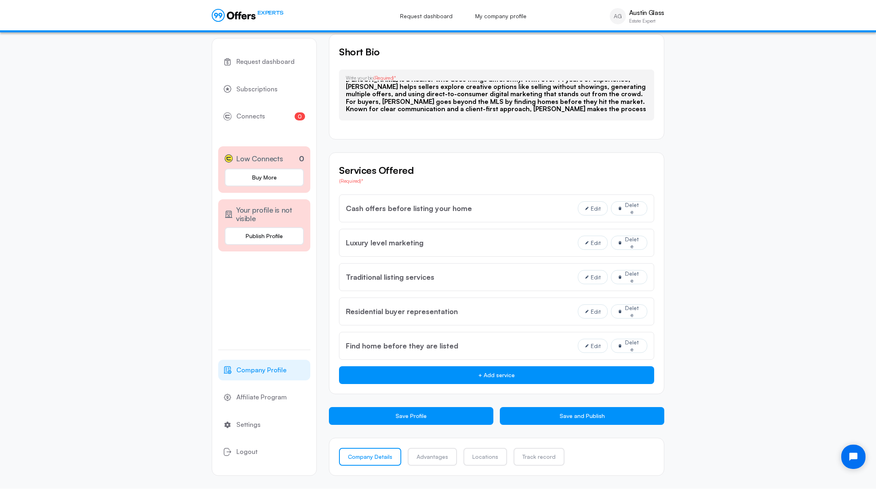
click at [417, 418] on button "Save Profile" at bounding box center [411, 416] width 164 height 18
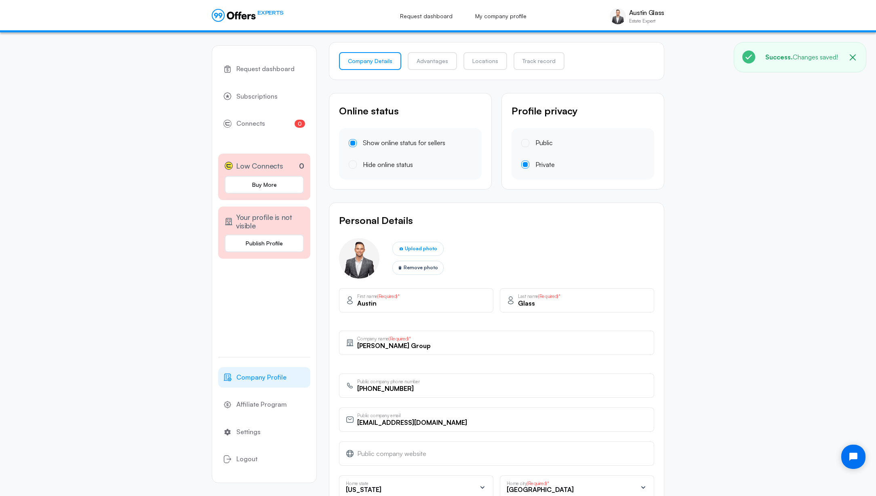
scroll to position [0, 0]
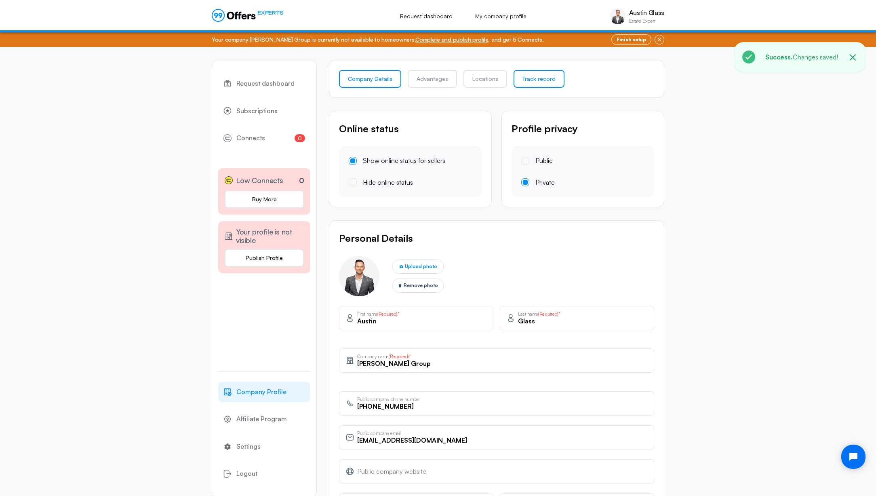
click at [518, 81] on link "Track record" at bounding box center [539, 79] width 51 height 18
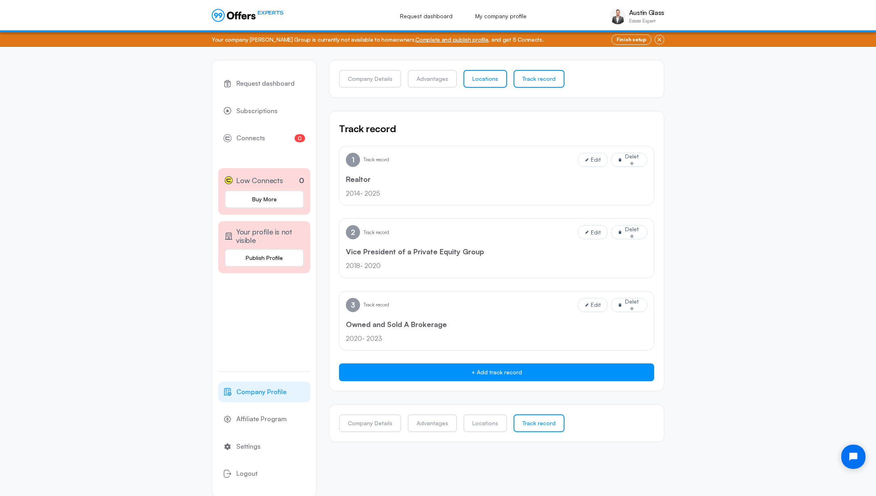
click at [470, 84] on link "Locations" at bounding box center [486, 79] width 44 height 18
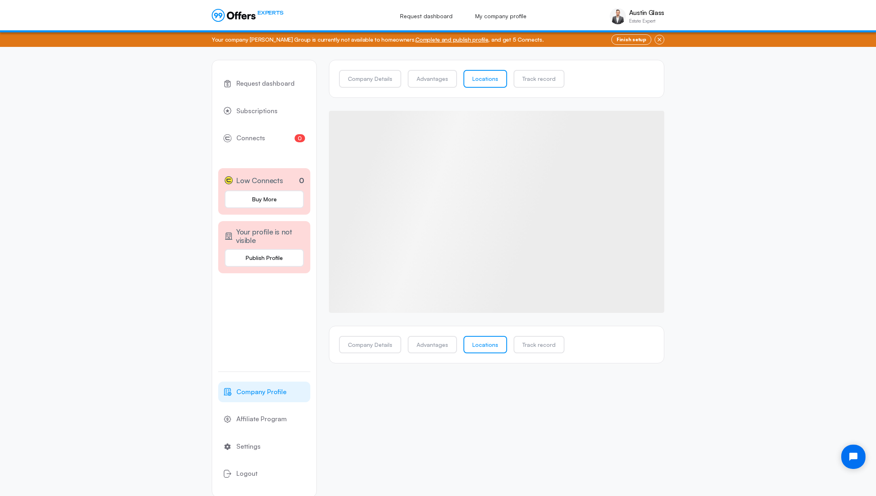
click at [351, 87] on div "Company Details Advantages Locations Track record" at bounding box center [496, 79] width 335 height 38
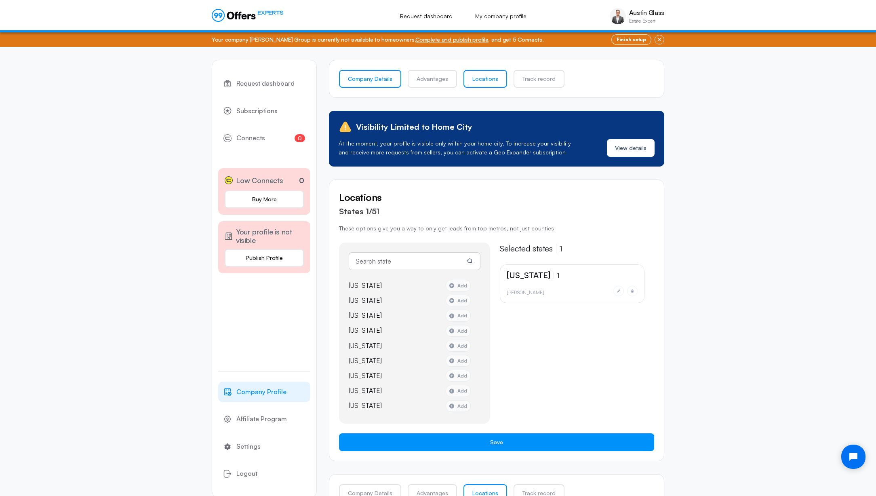
click at [355, 75] on link "Company Details" at bounding box center [370, 79] width 62 height 18
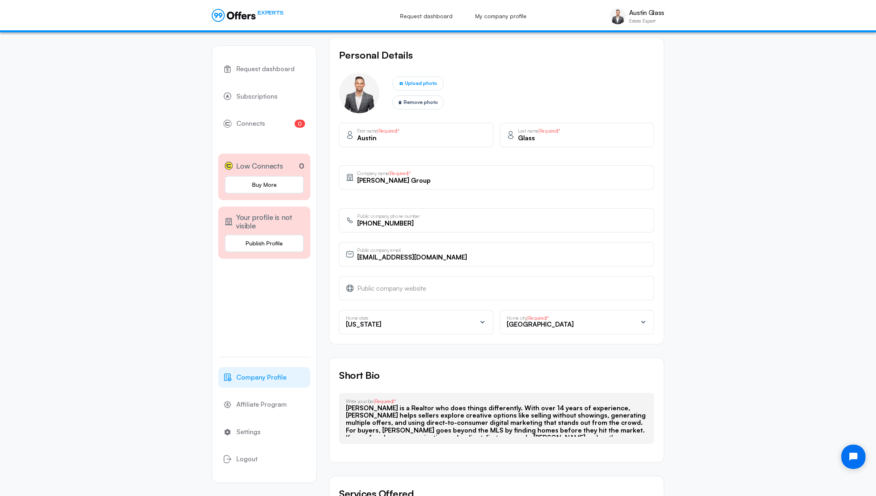
scroll to position [507, 0]
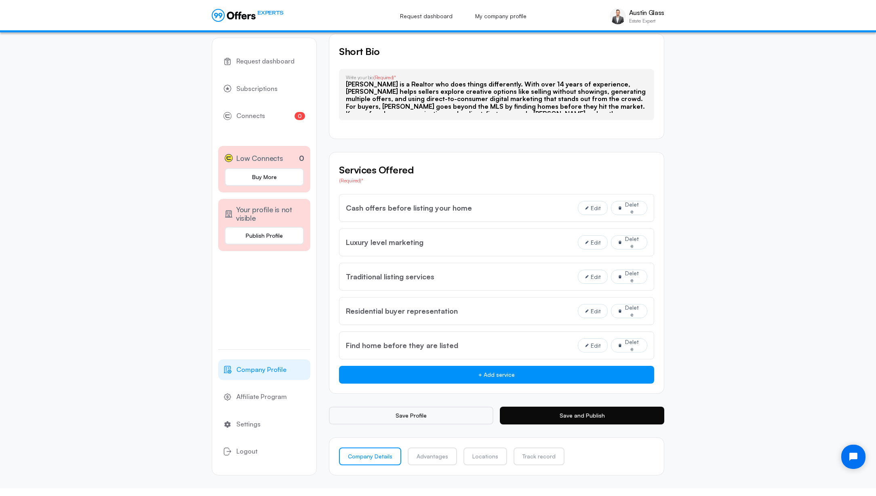
click at [590, 411] on button "Save and Publish" at bounding box center [582, 416] width 164 height 18
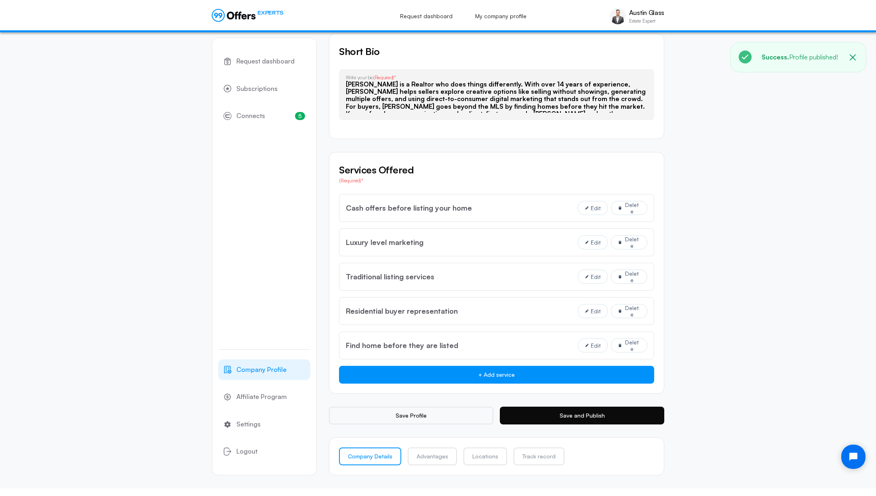
scroll to position [0, 0]
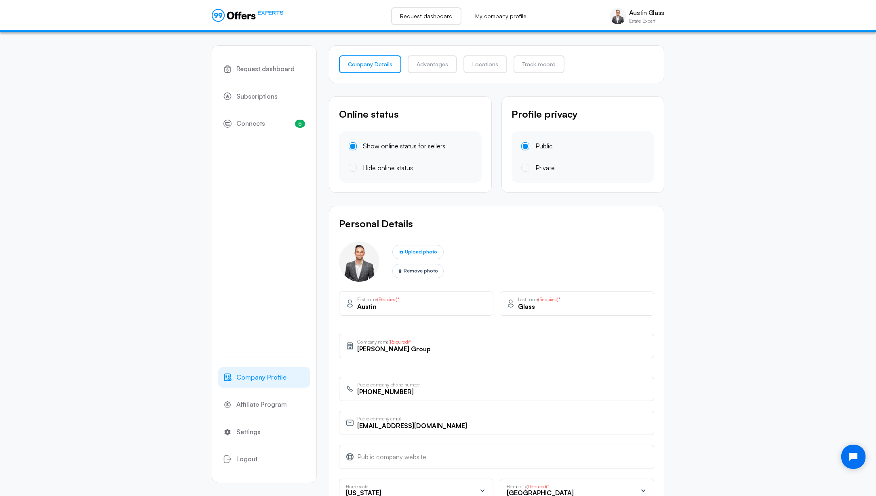
click at [422, 20] on link "Request dashboard" at bounding box center [426, 16] width 70 height 18
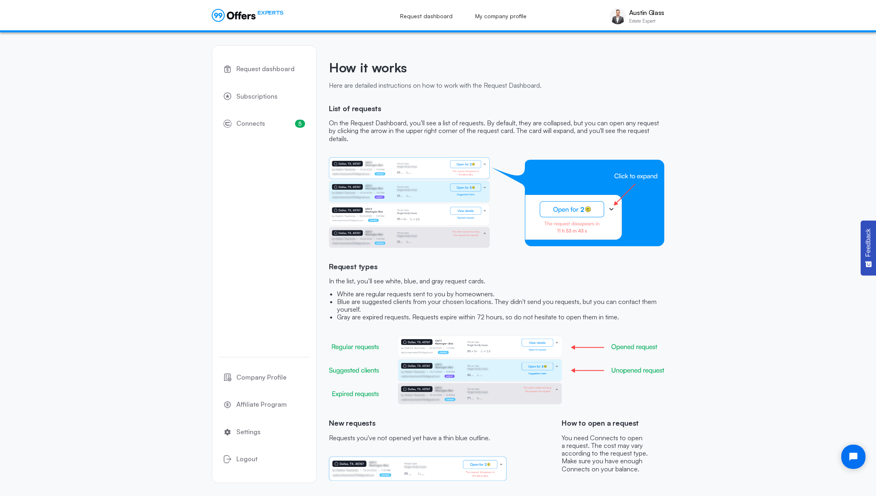
click at [221, 11] on icon at bounding box center [218, 15] width 12 height 12
click at [854, 457] on icon "Open chat widget" at bounding box center [858, 457] width 13 height 13
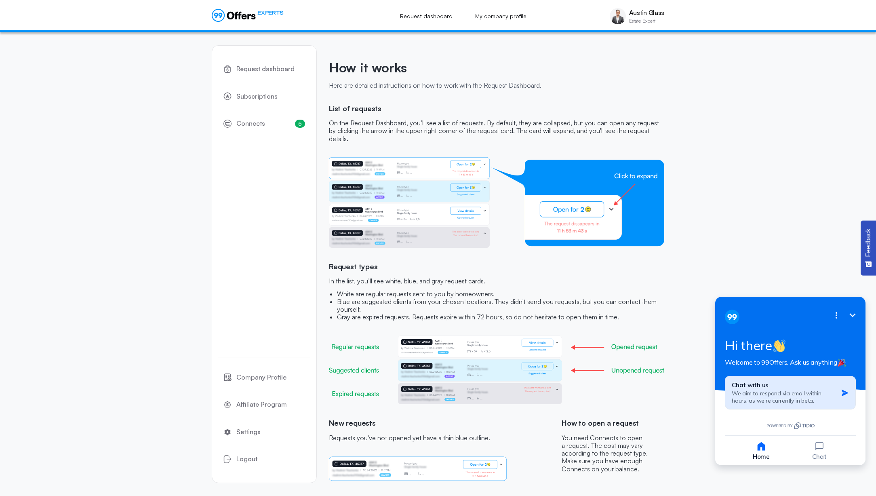
click at [773, 393] on span "We aim to respond via email within hours, as we're currently in beta." at bounding box center [777, 397] width 90 height 15
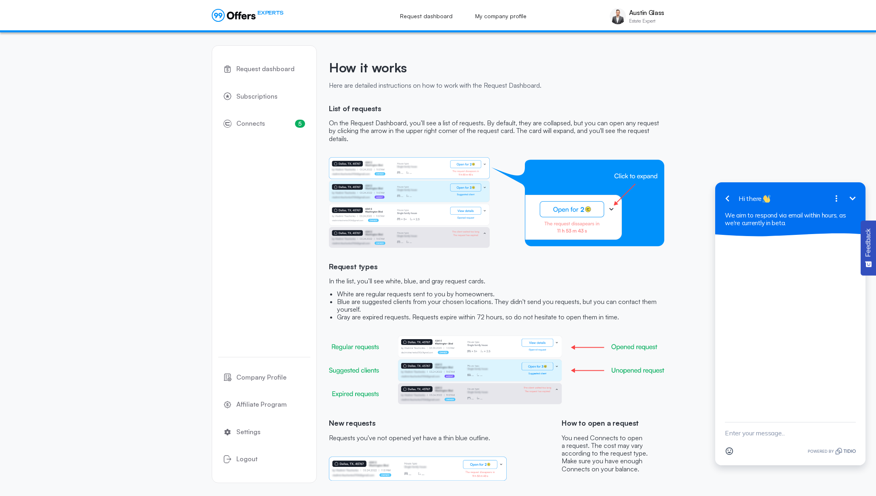
click at [764, 434] on textarea "New message" at bounding box center [790, 432] width 131 height 21
type textarea "Hello is anyone available"
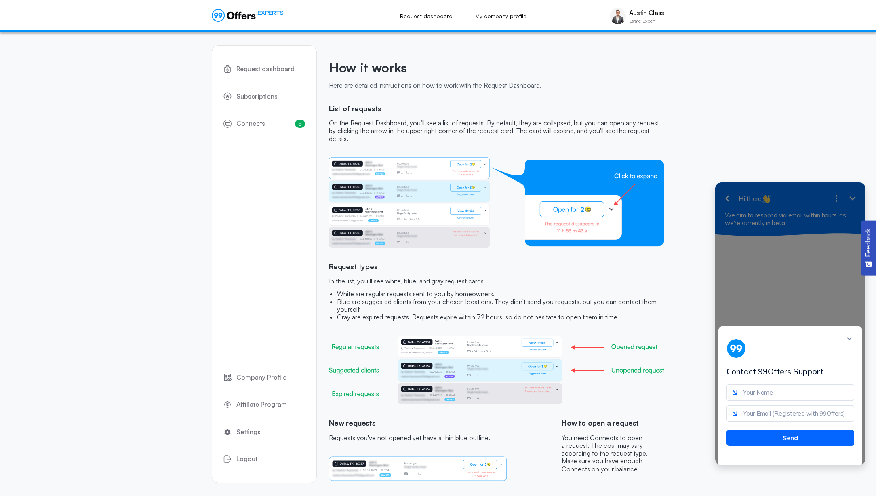
click at [820, 232] on div "Contact 99Offers Support Send" at bounding box center [790, 323] width 150 height 283
click at [805, 260] on div "Contact 99Offers Support Send" at bounding box center [790, 323] width 150 height 283
click at [248, 21] on icon at bounding box center [234, 15] width 44 height 13
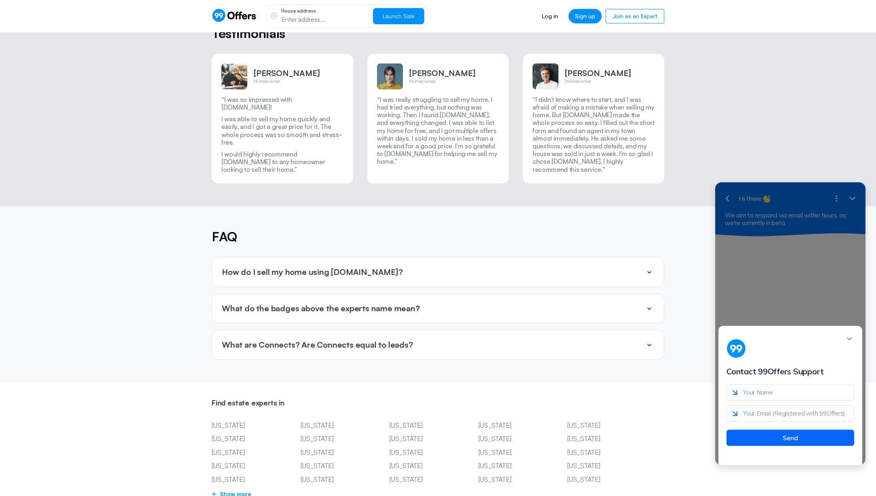
scroll to position [1804, 0]
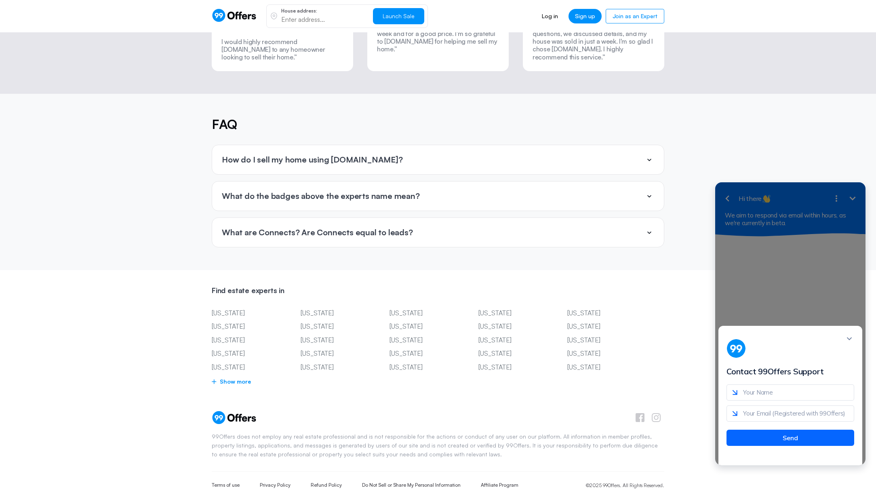
click at [513, 145] on div "How do I sell my home using 99offers.io?" at bounding box center [438, 159] width 452 height 29
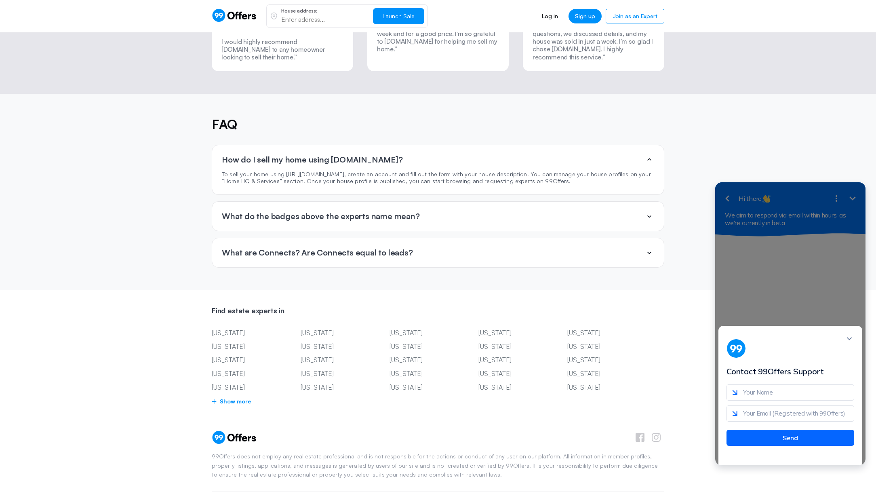
click at [779, 94] on section "FAQ How do I sell my home using 99offers.io? To sell your home using http://99o…" at bounding box center [438, 192] width 876 height 196
click at [852, 206] on div "Contact 99Offers Support Send" at bounding box center [790, 323] width 150 height 283
click at [851, 340] on icon "Close modal" at bounding box center [849, 338] width 5 height 3
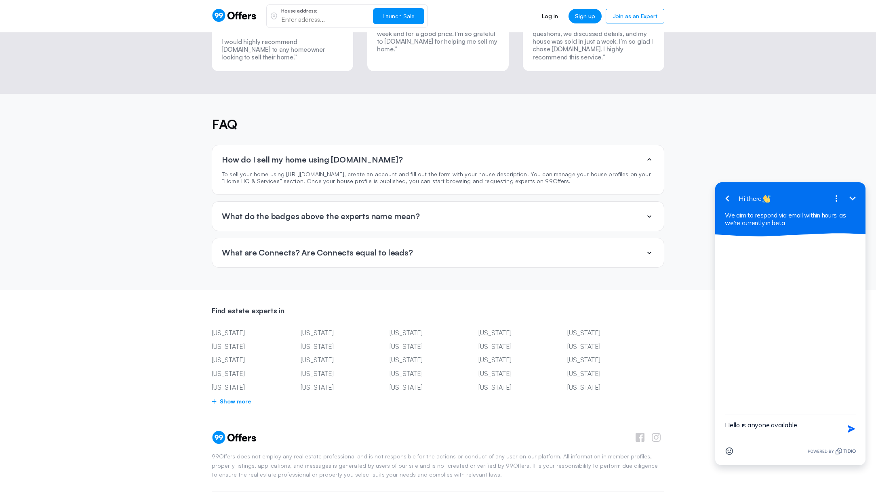
click at [729, 200] on icon "button" at bounding box center [727, 199] width 4 height 6
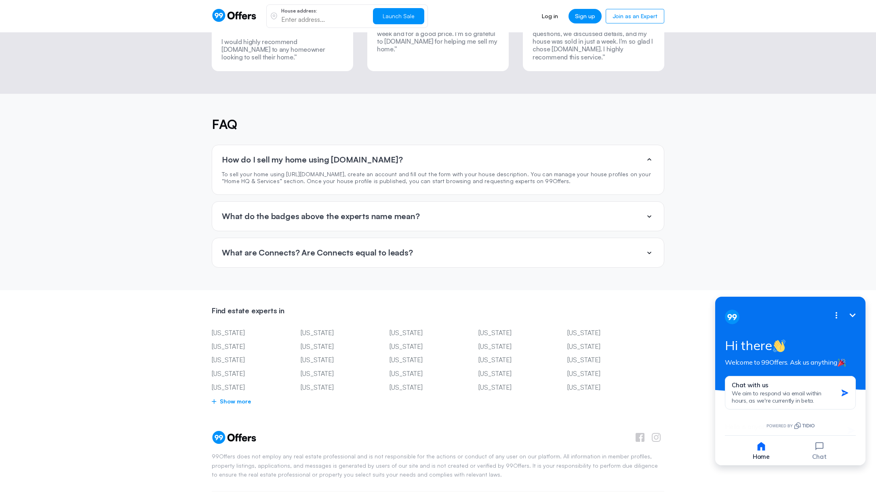
click at [747, 191] on section "FAQ How do I sell my home using 99offers.io? To sell your home using http://99o…" at bounding box center [438, 192] width 876 height 196
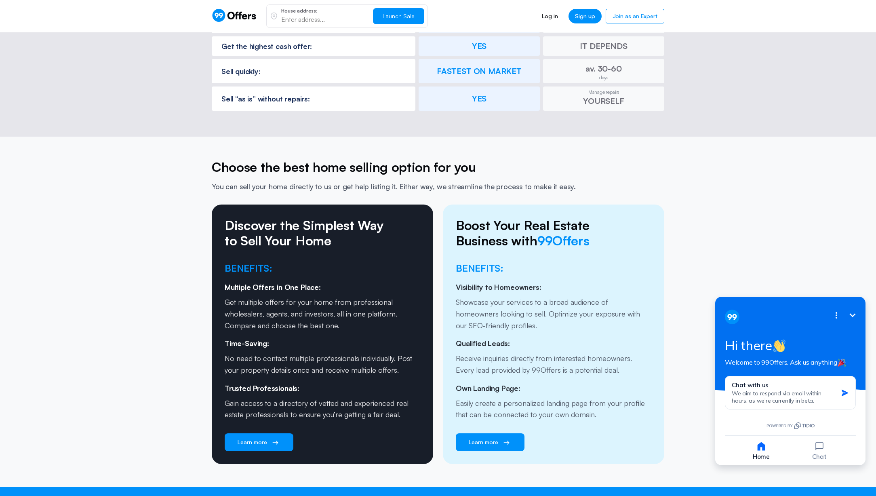
scroll to position [1824, 0]
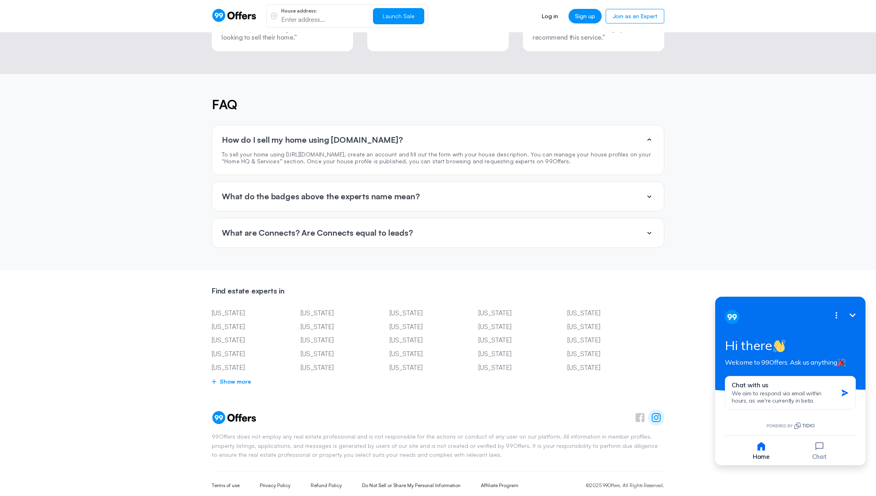
click at [657, 413] on icon at bounding box center [656, 417] width 9 height 9
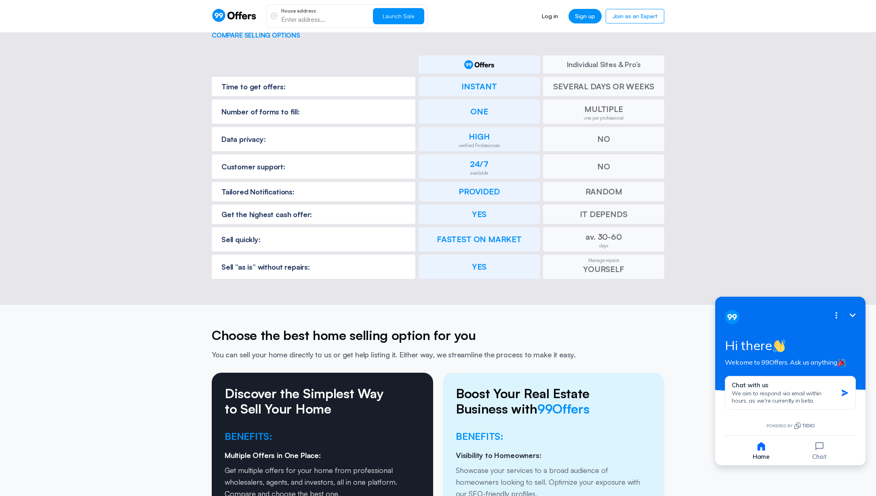
scroll to position [763, 0]
